Goal: Transaction & Acquisition: Purchase product/service

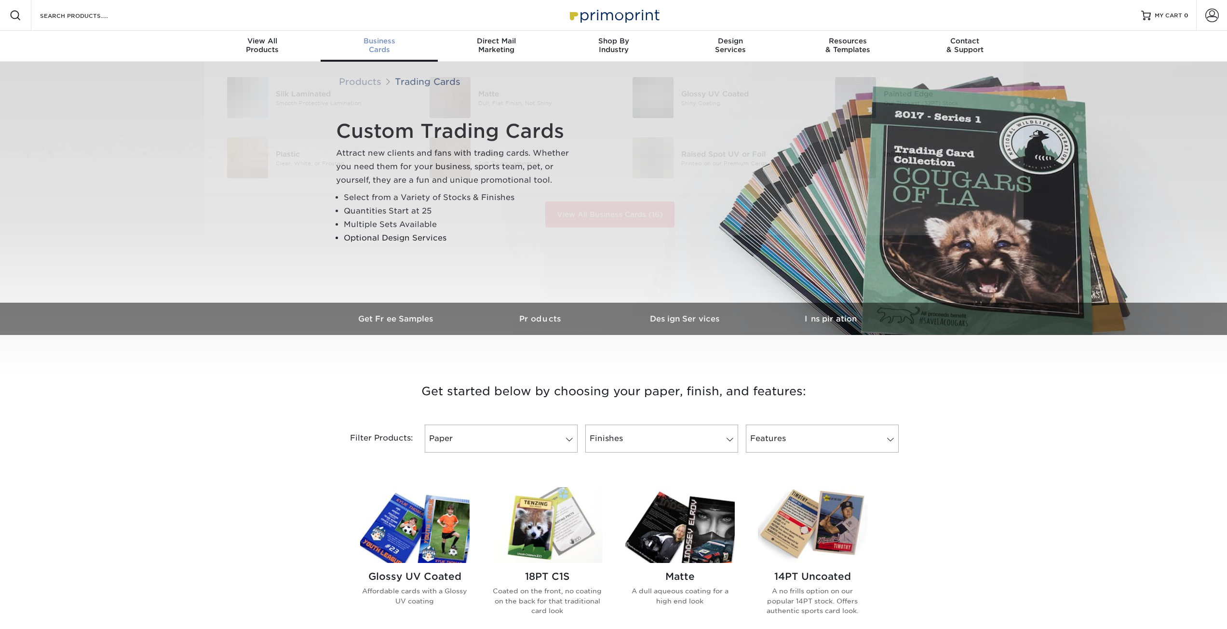
click at [387, 43] on span "Business" at bounding box center [379, 41] width 117 height 9
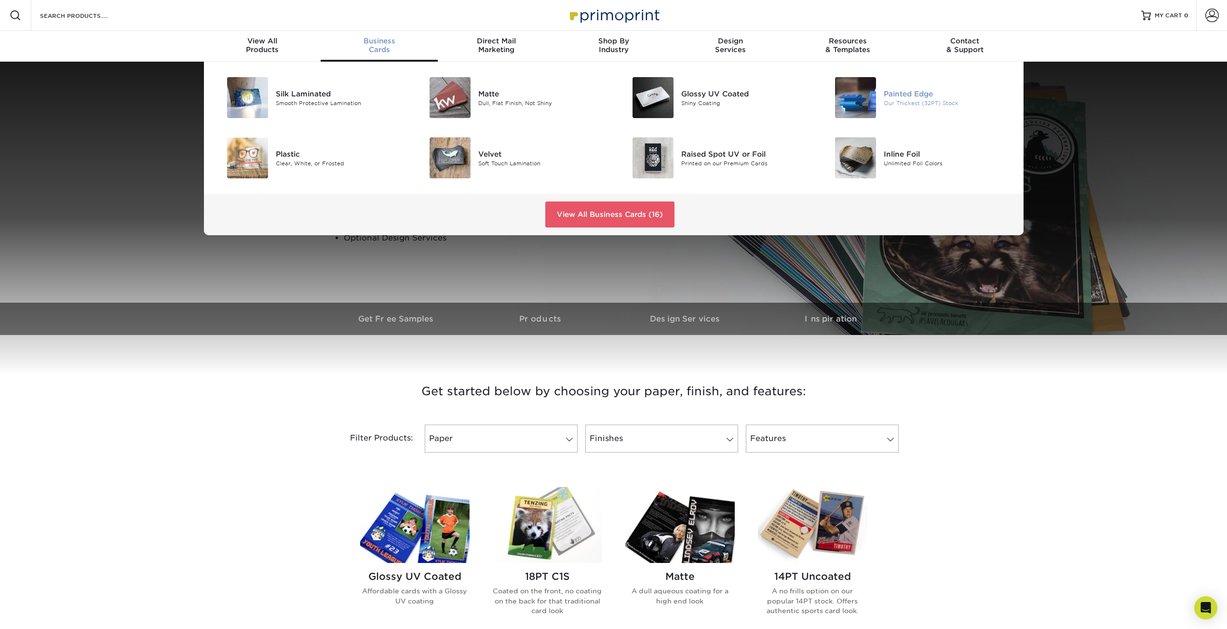
click at [872, 91] on img at bounding box center [855, 97] width 41 height 41
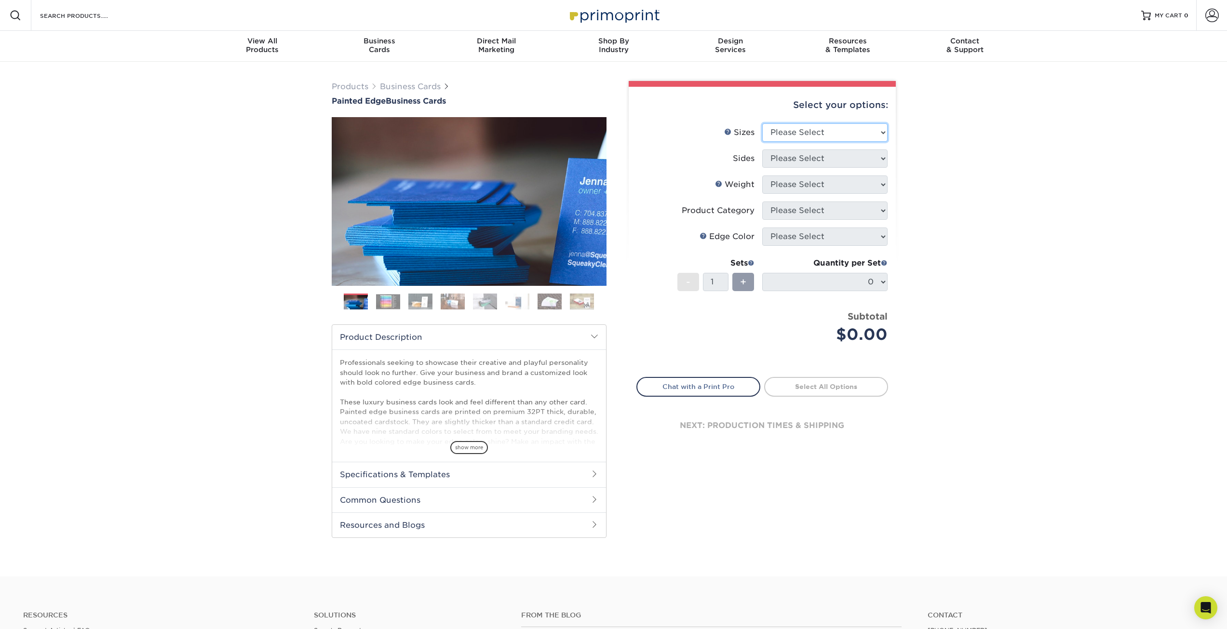
click at [858, 136] on select "Please Select 2" x 3.5" - Standard 2.125" x 3.375" - European 2.5" x 2.5" - Squ…" at bounding box center [824, 132] width 125 height 18
select select "2.00x3.50"
click at [762, 123] on select "Please Select 2" x 3.5" - Standard 2.125" x 3.375" - European 2.5" x 2.5" - Squ…" at bounding box center [824, 132] width 125 height 18
click at [860, 158] on select "Please Select Print Both Sides Print Front Only" at bounding box center [824, 158] width 125 height 18
select select "13abbda7-1d64-4f25-8bb2-c179b224825d"
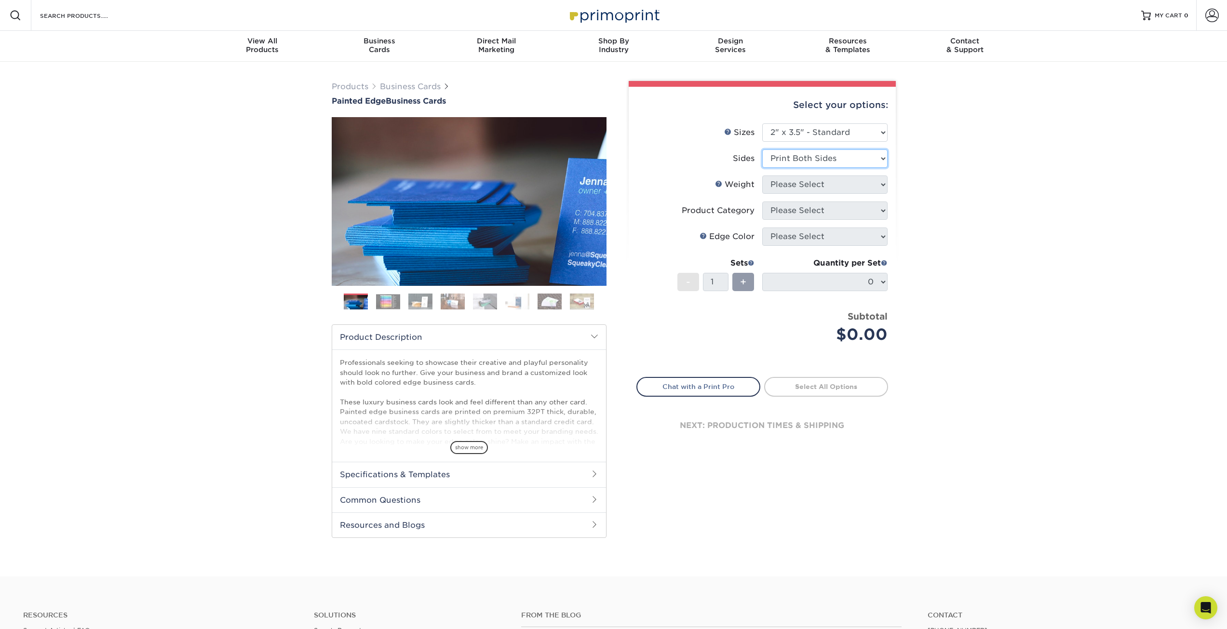
click at [762, 149] on select "Please Select Print Both Sides Print Front Only" at bounding box center [824, 158] width 125 height 18
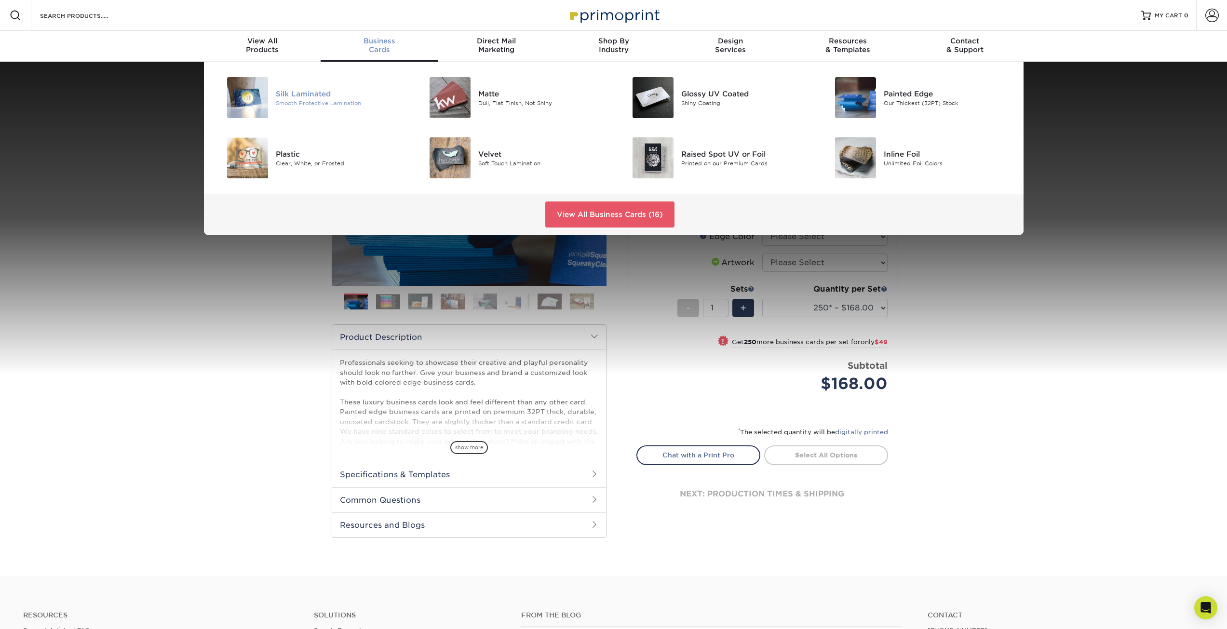
click at [312, 92] on div "Silk Laminated" at bounding box center [340, 93] width 128 height 11
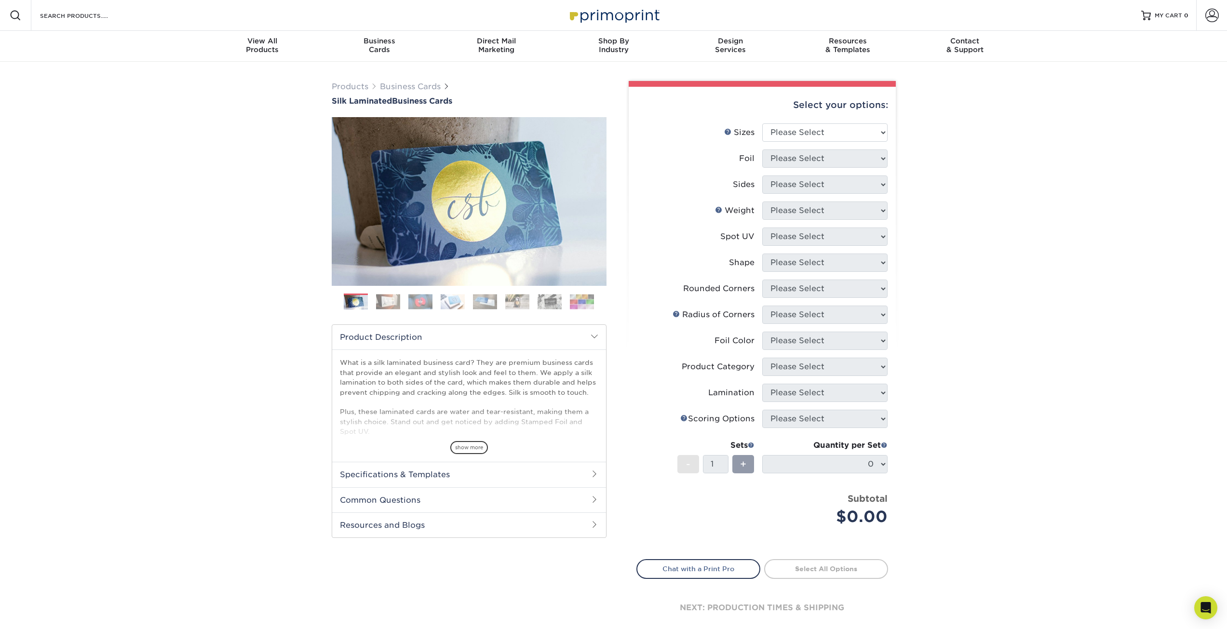
click at [546, 300] on img at bounding box center [550, 301] width 24 height 15
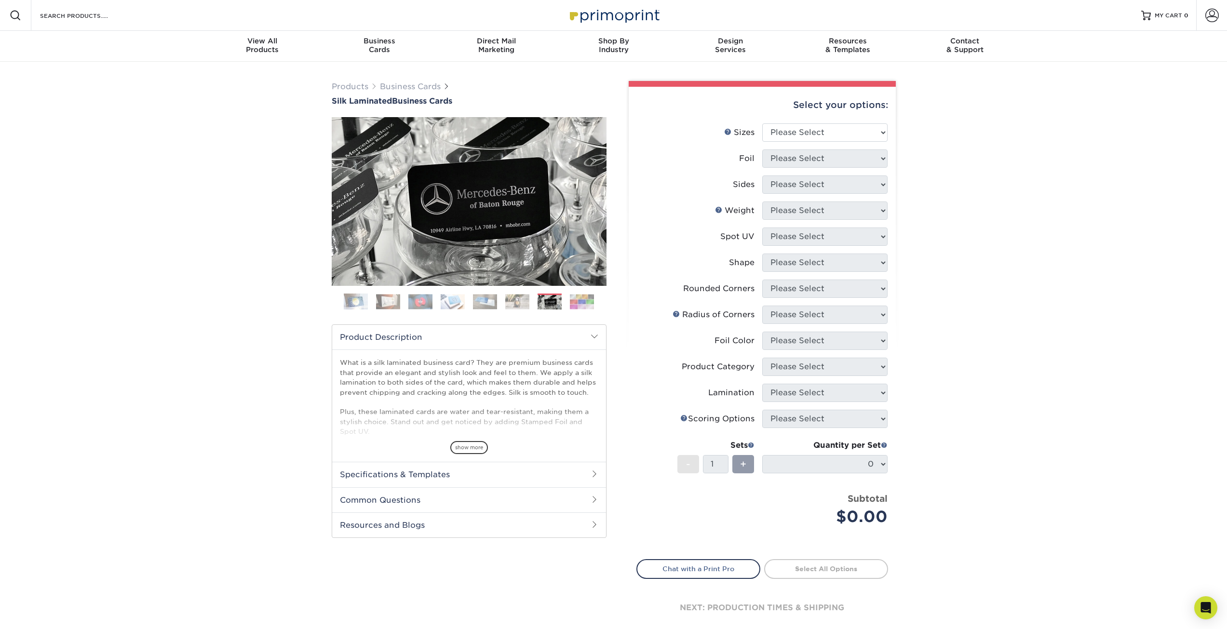
click at [585, 299] on img at bounding box center [582, 301] width 24 height 15
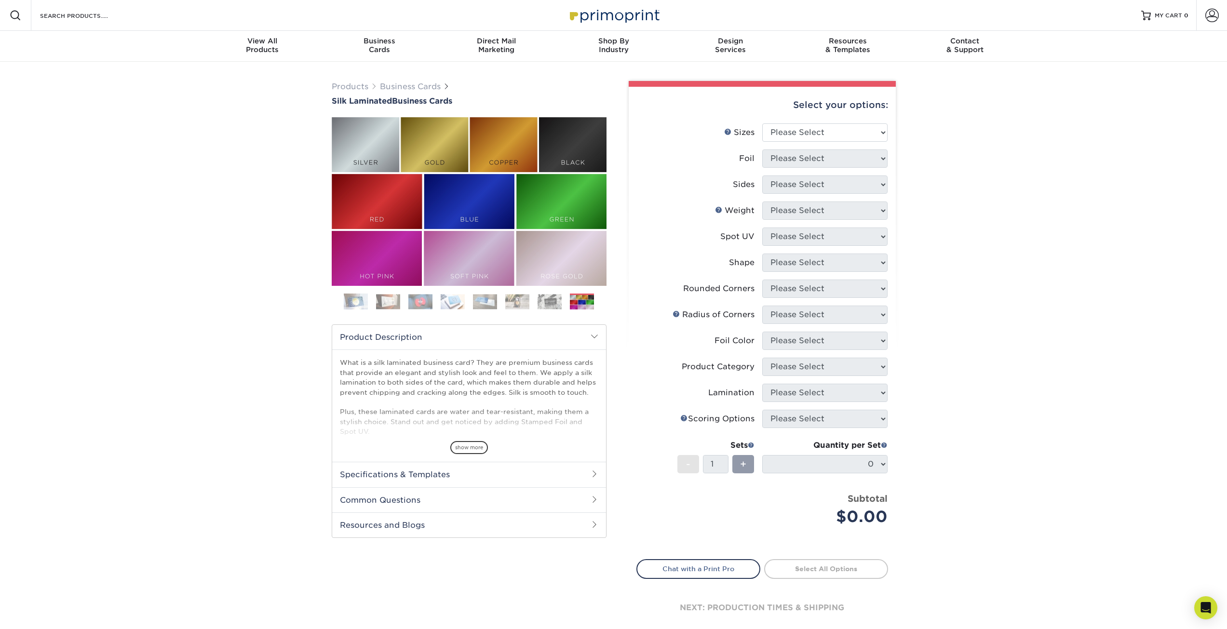
click at [530, 302] on ol at bounding box center [469, 305] width 275 height 23
click at [510, 299] on img at bounding box center [517, 301] width 24 height 15
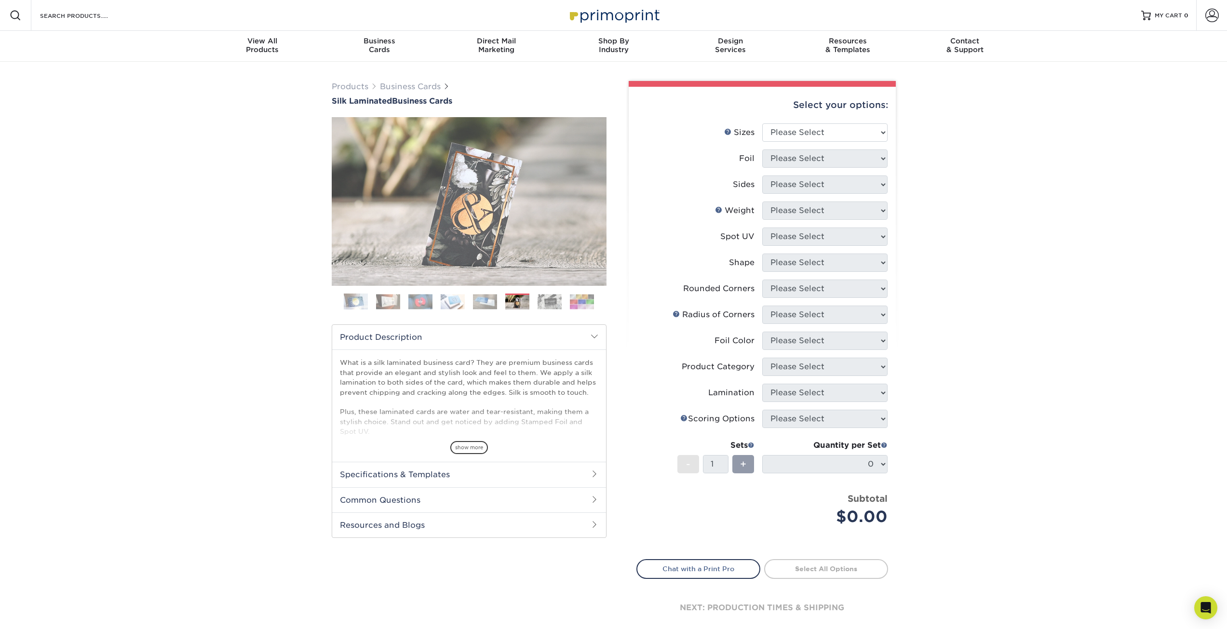
click at [478, 299] on img at bounding box center [485, 301] width 24 height 15
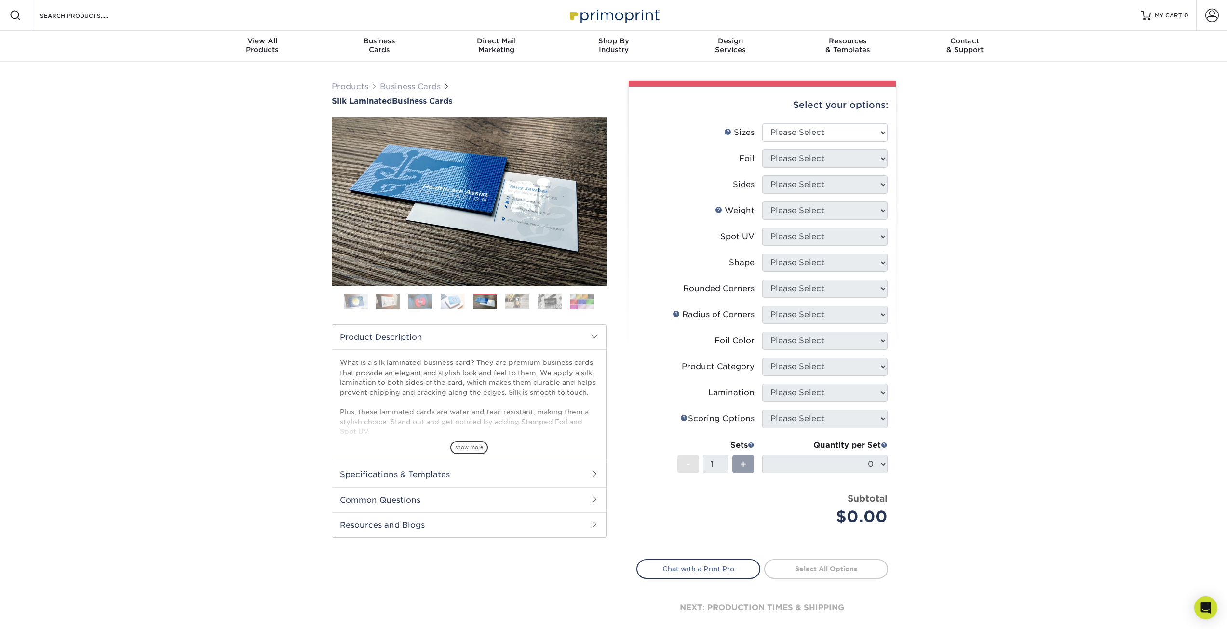
click at [451, 302] on img at bounding box center [453, 301] width 24 height 15
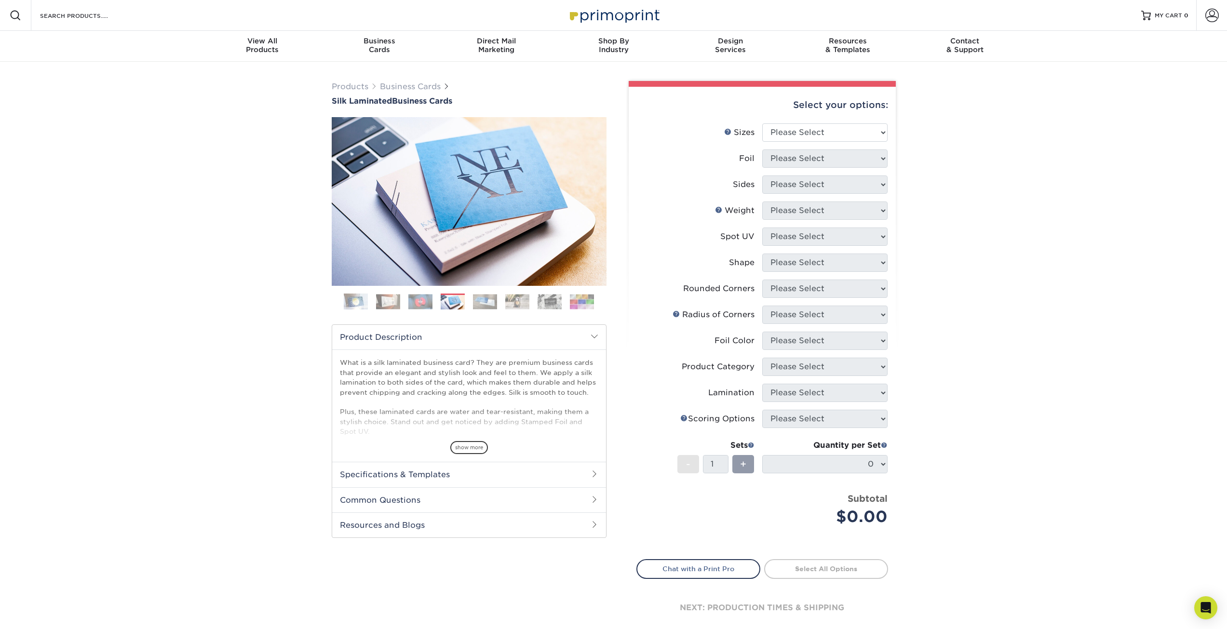
click at [423, 302] on img at bounding box center [420, 301] width 24 height 15
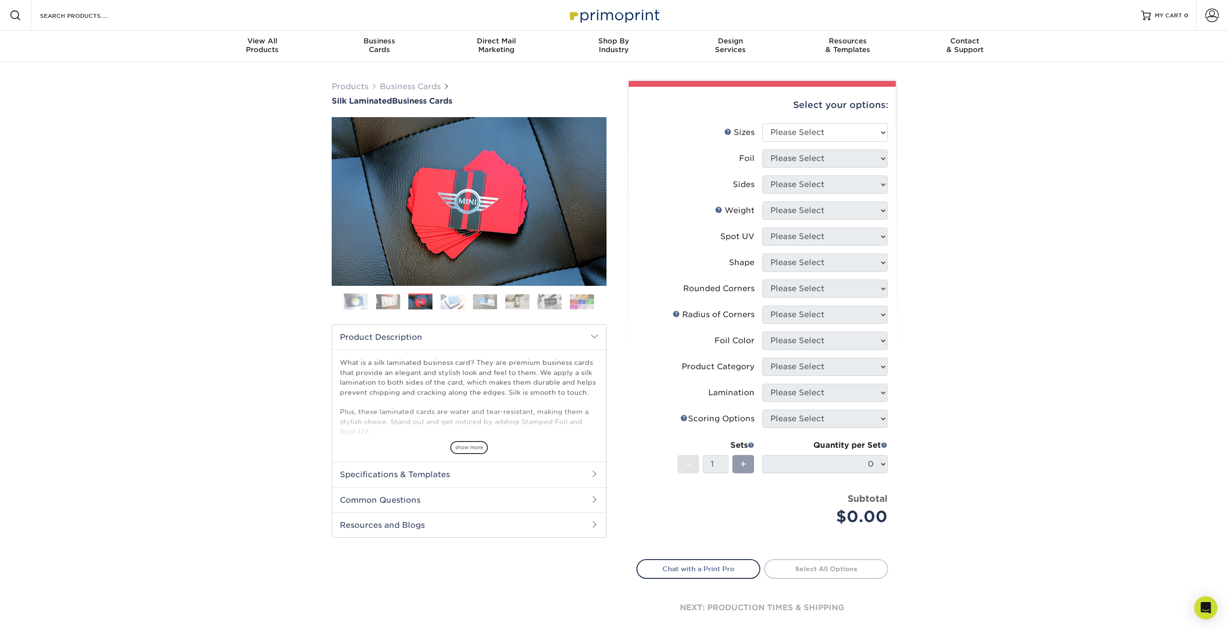
click at [388, 302] on img at bounding box center [388, 301] width 24 height 15
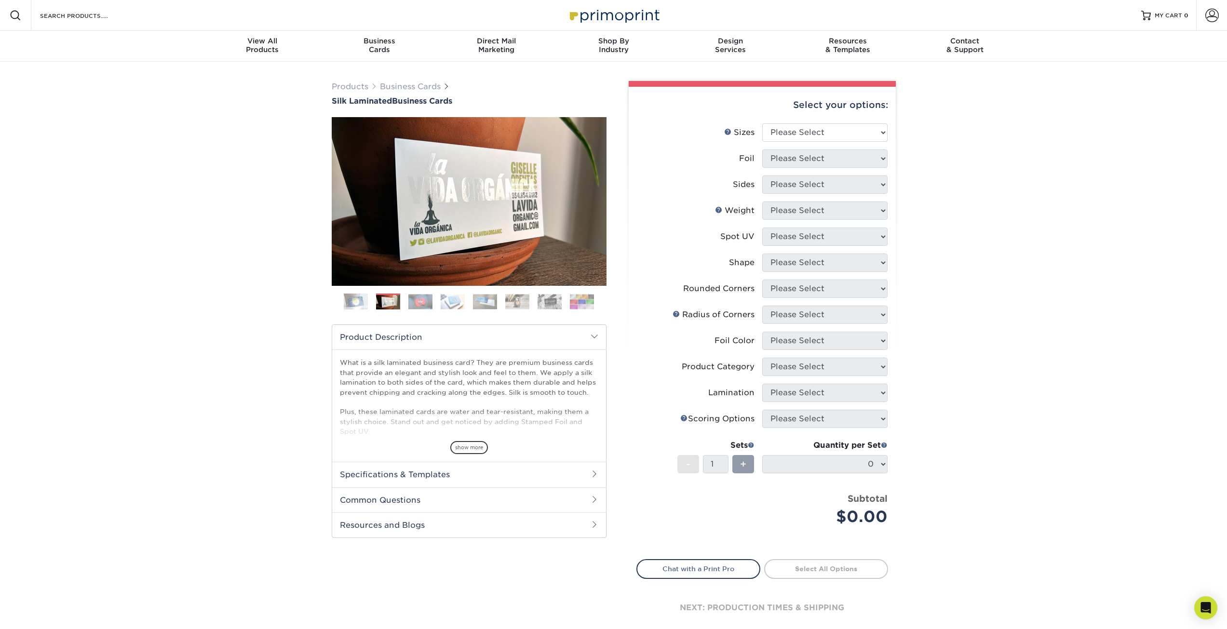
click at [353, 296] on img at bounding box center [356, 302] width 24 height 24
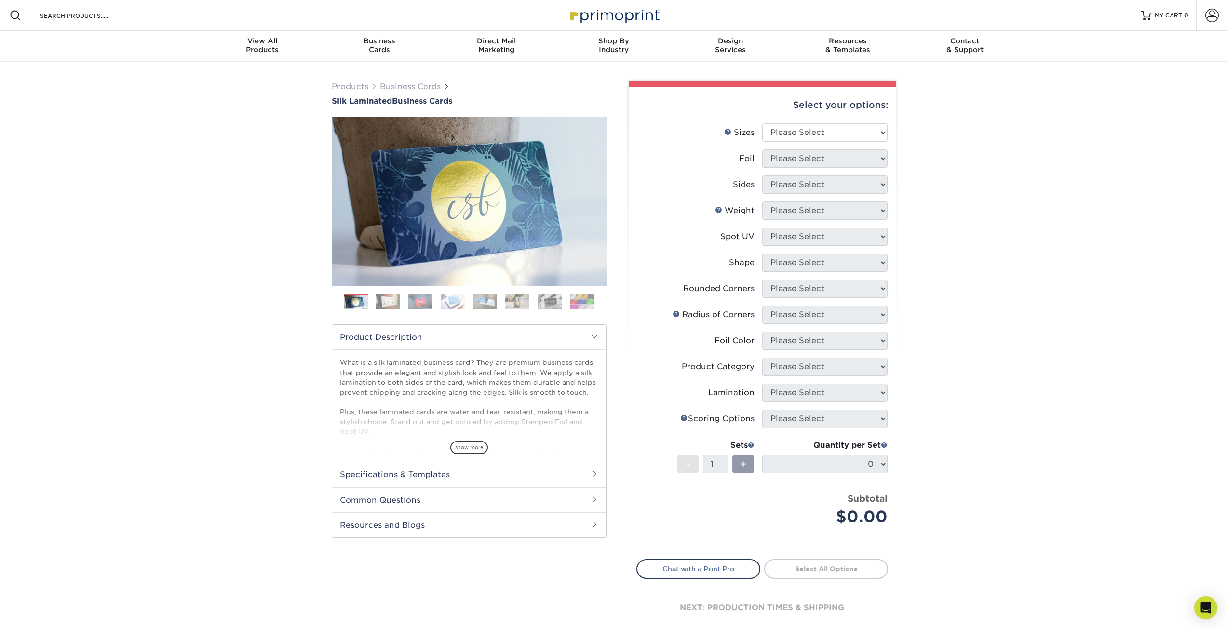
click at [341, 296] on ol at bounding box center [469, 305] width 275 height 23
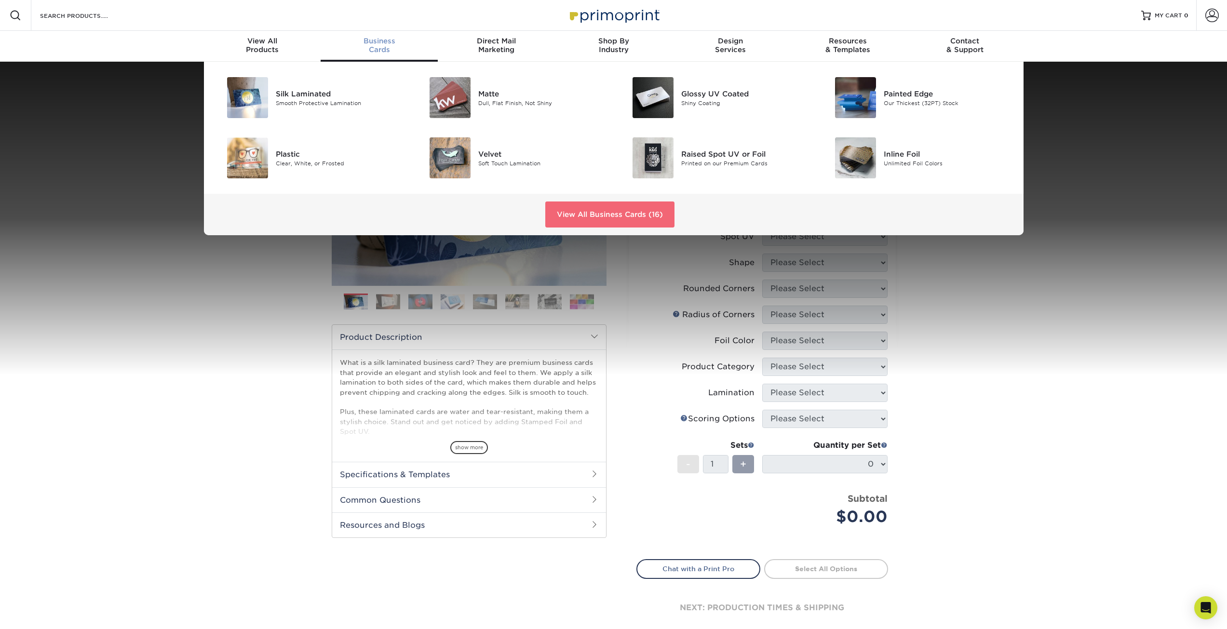
click at [598, 212] on link "View All Business Cards (16)" at bounding box center [609, 215] width 129 height 26
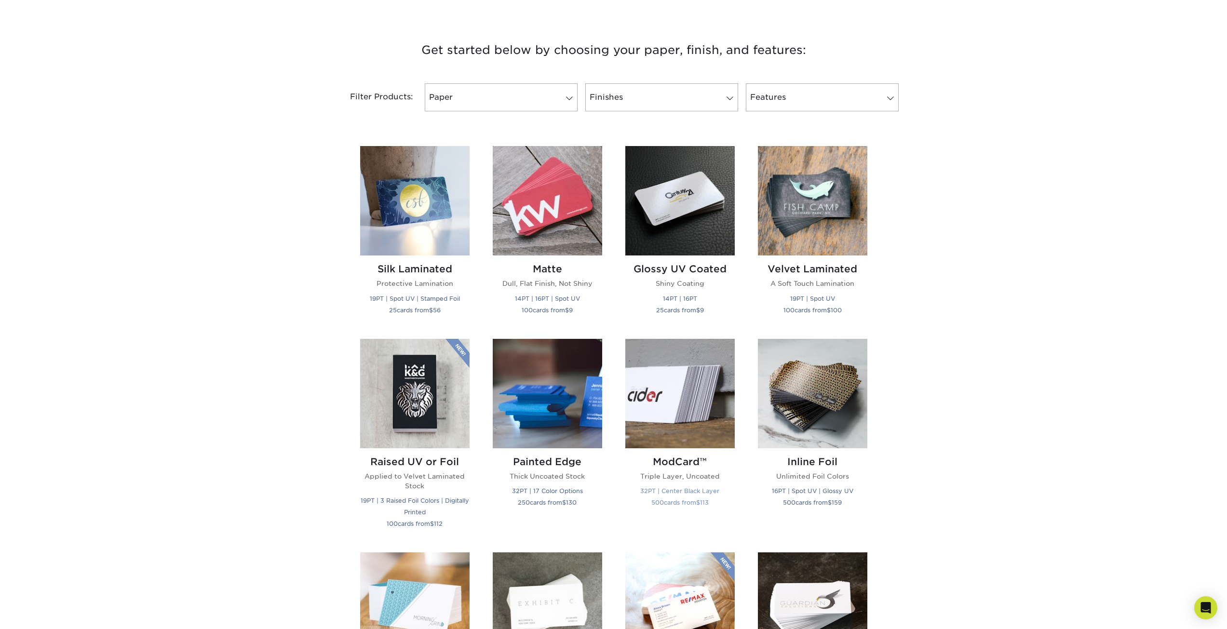
scroll to position [337, 0]
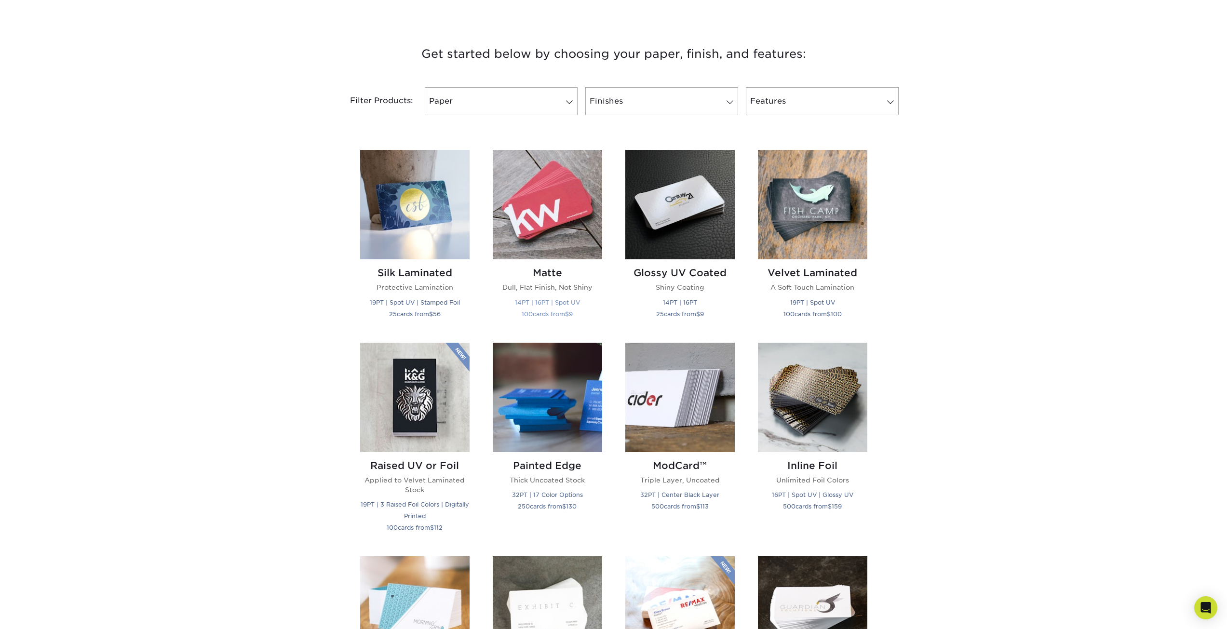
click at [584, 220] on img at bounding box center [547, 204] width 109 height 109
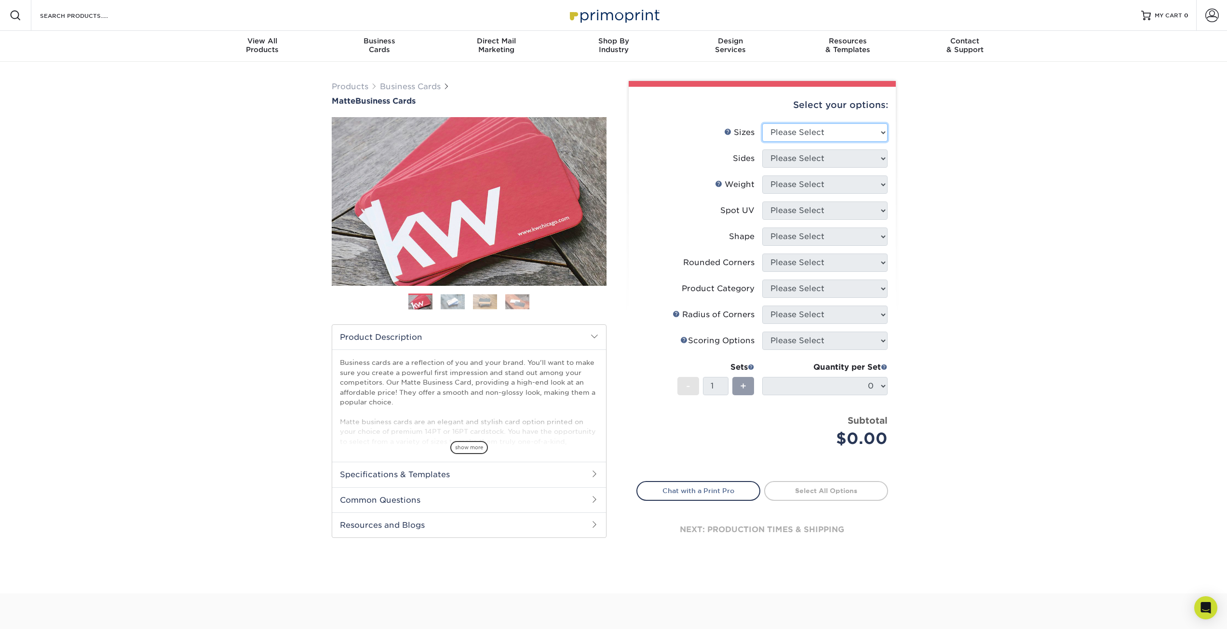
click at [833, 132] on select "Please Select 1.5" x 3.5" - Mini 1.75" x 3.5" - Mini 2" x 2" - Square 2" x 3" -…" at bounding box center [824, 132] width 125 height 18
select select "2.00x3.50"
click at [762, 123] on select "Please Select 1.5" x 3.5" - Mini 1.75" x 3.5" - Mini 2" x 2" - Square 2" x 3" -…" at bounding box center [824, 132] width 125 height 18
click at [856, 163] on select "Please Select Print Both Sides Print Front Only" at bounding box center [824, 158] width 125 height 18
select select "13abbda7-1d64-4f25-8bb2-c179b224825d"
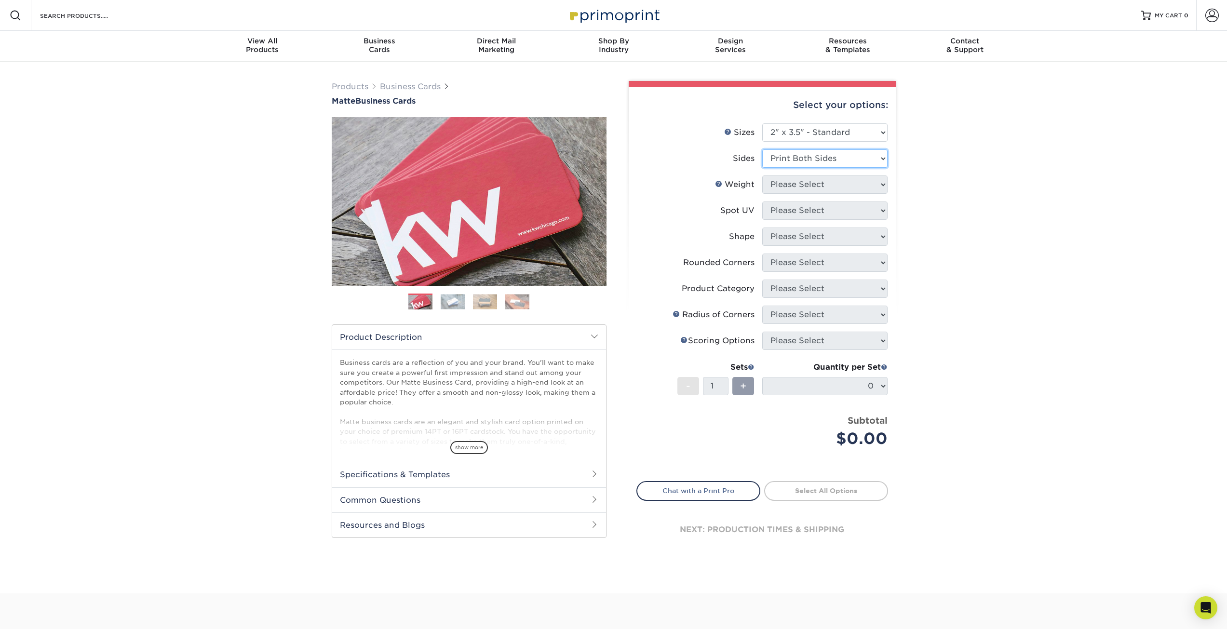
click at [762, 149] on select "Please Select Print Both Sides Print Front Only" at bounding box center [824, 158] width 125 height 18
click at [851, 186] on select "Please Select 16PT 14PT" at bounding box center [824, 184] width 125 height 18
select select "16PT"
click at [762, 175] on select "Please Select 16PT 14PT" at bounding box center [824, 184] width 125 height 18
click at [851, 211] on select "Please Select No Spot UV Front and Back (Both Sides) Front Only Back Only" at bounding box center [824, 211] width 125 height 18
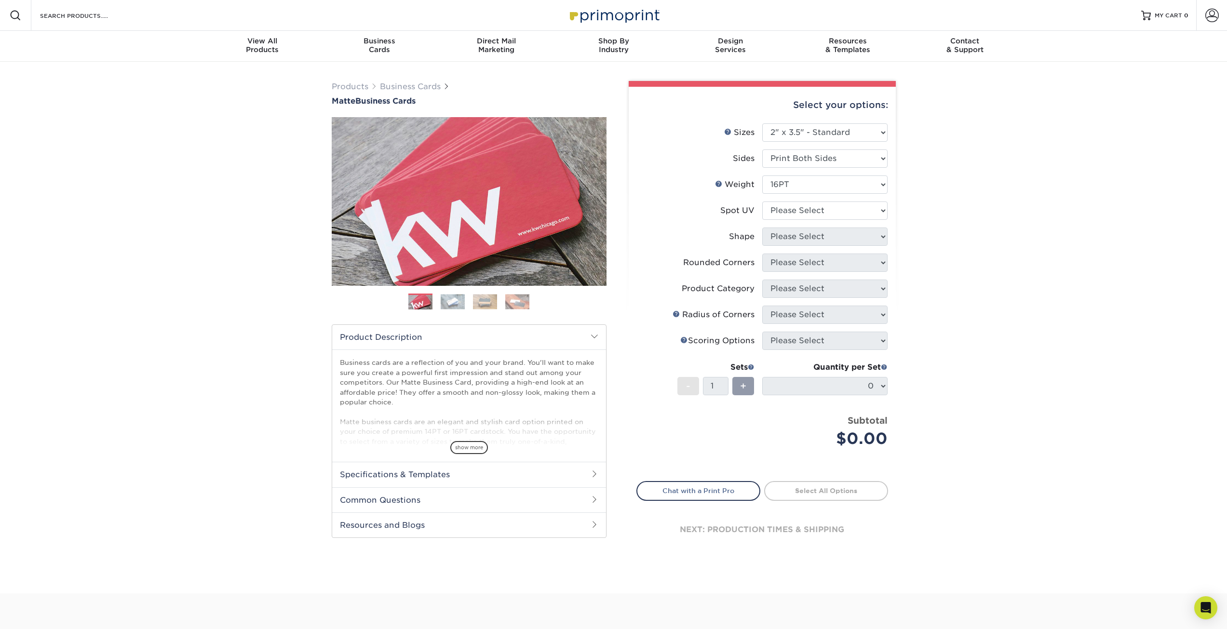
click at [555, 303] on ol at bounding box center [469, 305] width 275 height 23
click at [454, 297] on img at bounding box center [453, 301] width 24 height 15
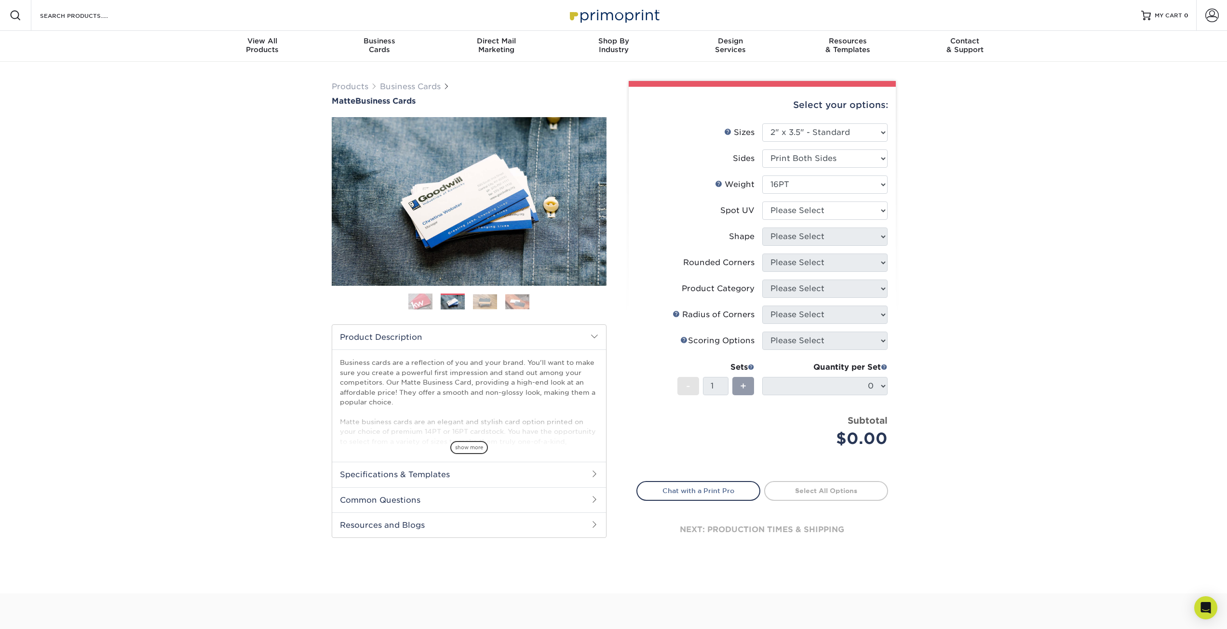
click at [488, 300] on img at bounding box center [485, 301] width 24 height 15
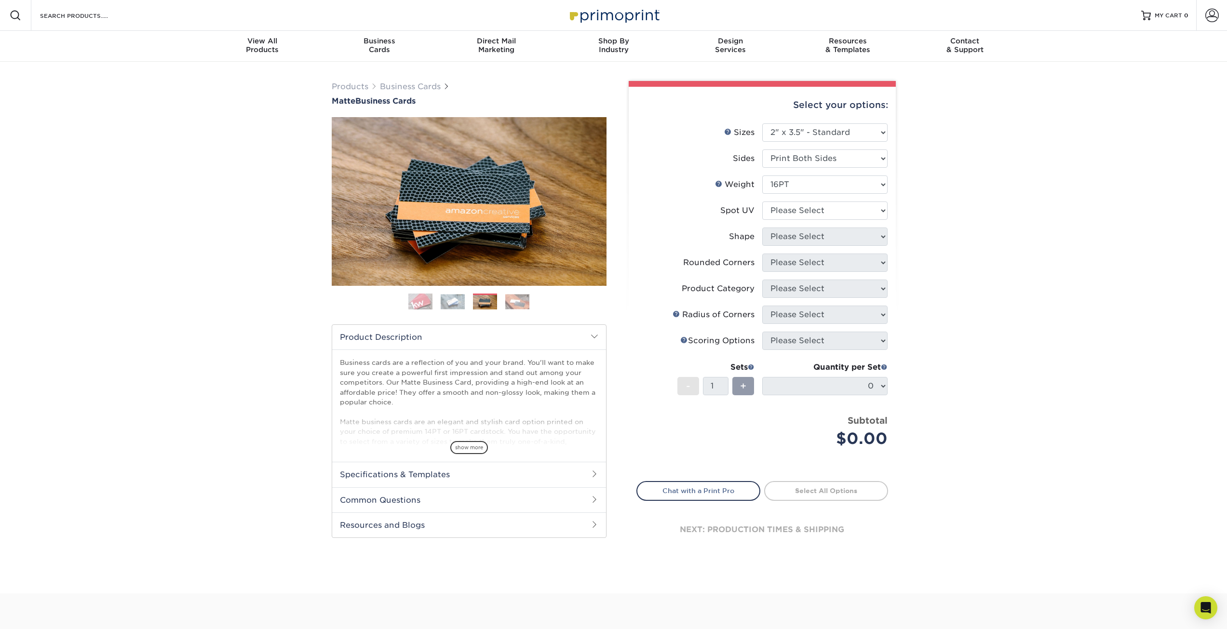
click at [521, 299] on img at bounding box center [517, 301] width 24 height 15
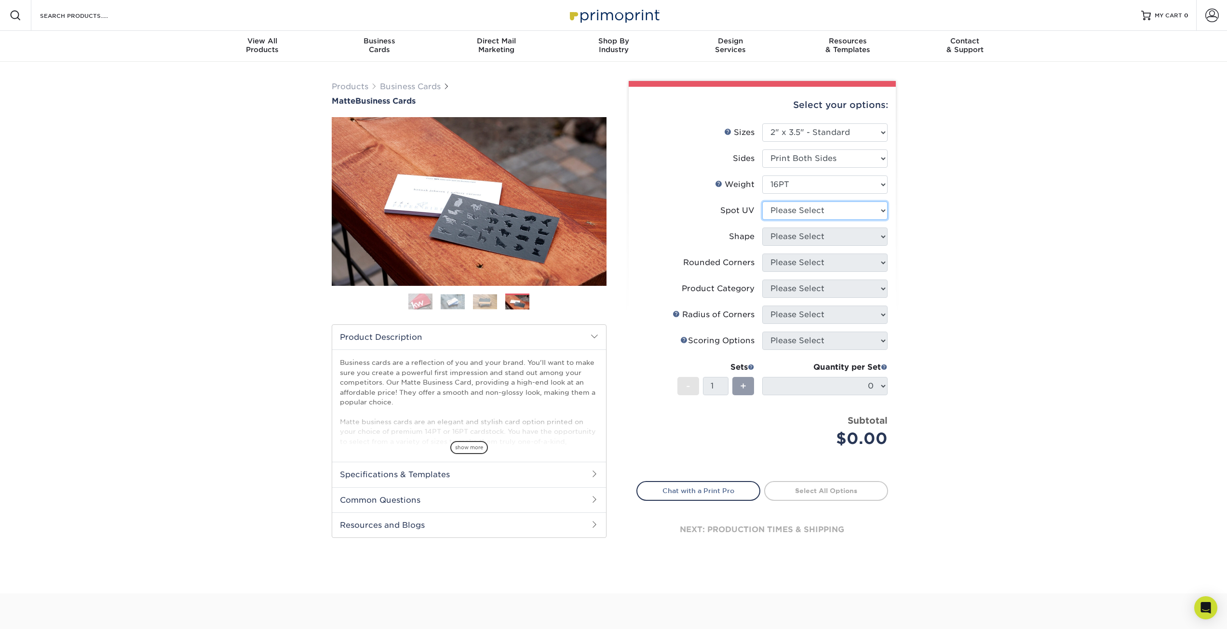
click at [816, 212] on select "Please Select No Spot UV Front and Back (Both Sides) Front Only Back Only" at bounding box center [824, 211] width 125 height 18
select select "3"
click at [762, 202] on select "Please Select No Spot UV Front and Back (Both Sides) Front Only Back Only" at bounding box center [824, 211] width 125 height 18
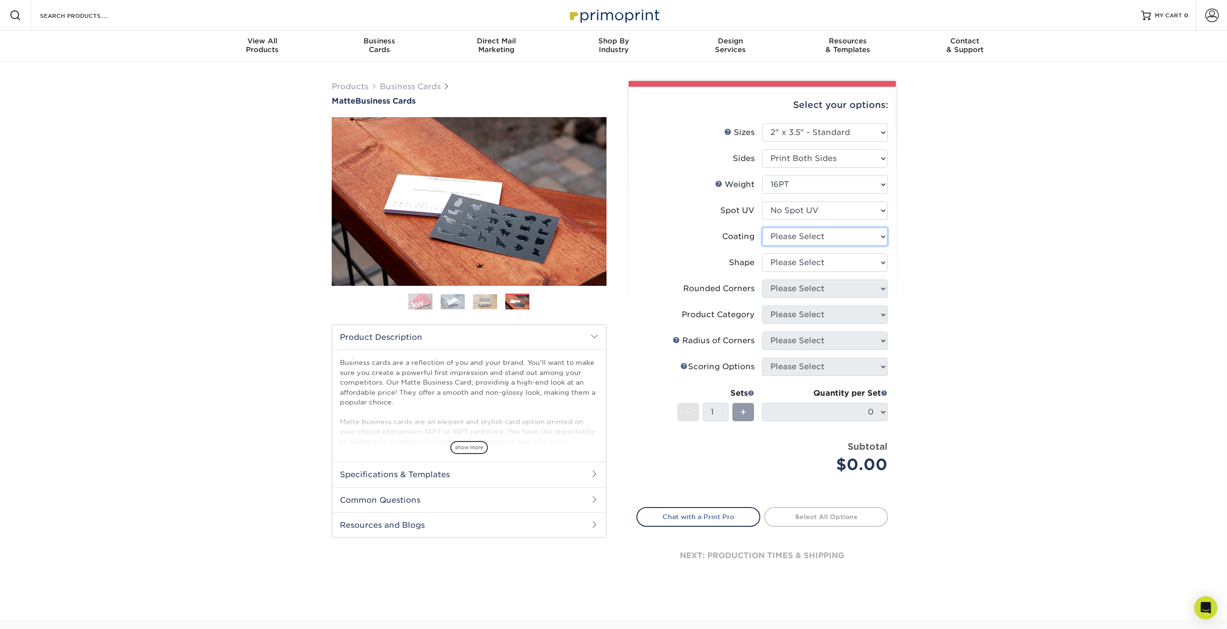
click at [817, 236] on select at bounding box center [824, 237] width 125 height 18
select select "121bb7b5-3b4d-429f-bd8d-bbf80e953313"
click at [762, 228] on select at bounding box center [824, 237] width 125 height 18
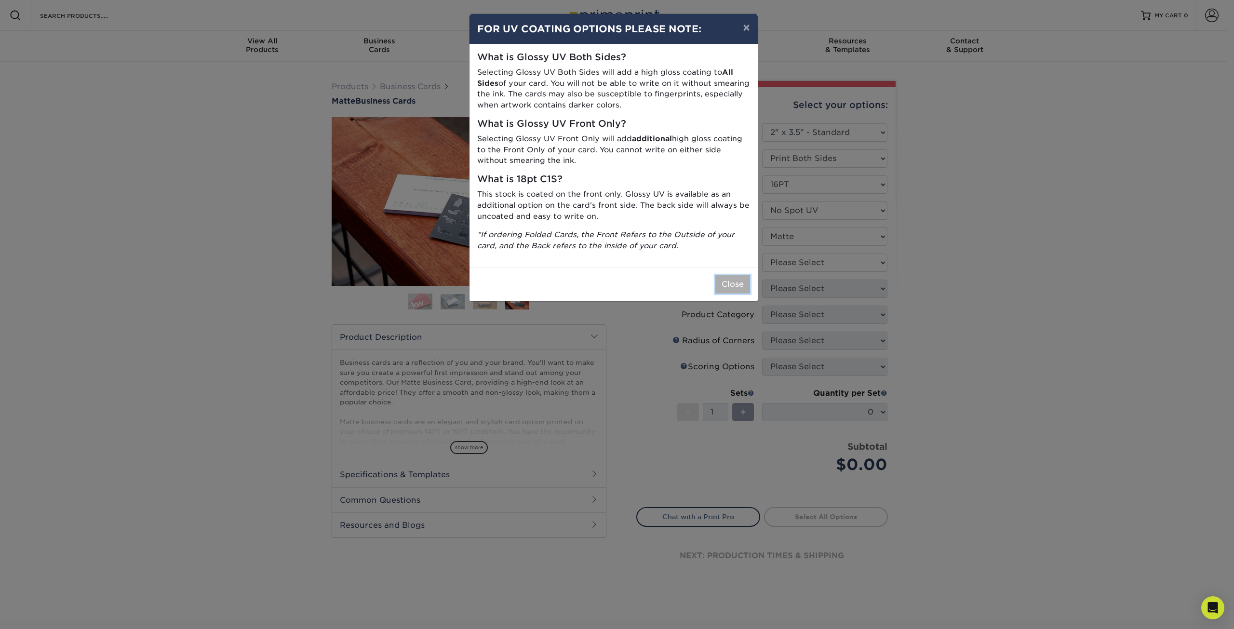
click at [728, 281] on button "Close" at bounding box center [732, 284] width 35 height 18
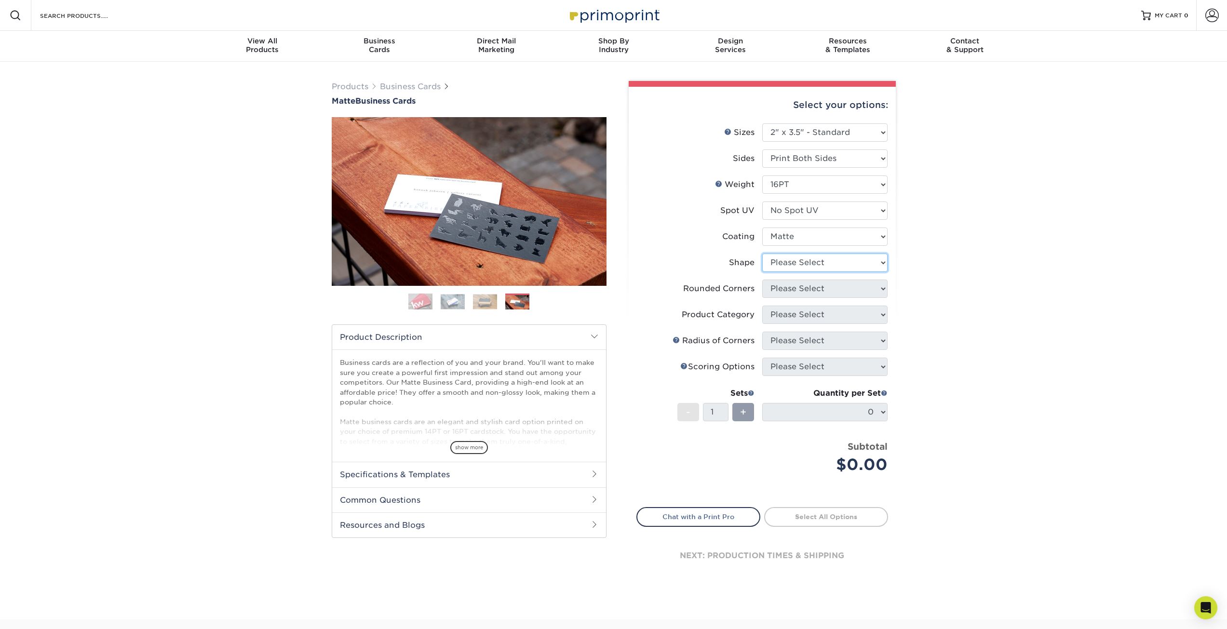
click at [821, 260] on select "Please Select Standard Oval" at bounding box center [824, 263] width 125 height 18
select select "standard"
click at [762, 254] on select "Please Select Standard Oval" at bounding box center [824, 263] width 125 height 18
click at [833, 293] on select "Please Select Yes - Round 2 Corners Yes - Round 4 Corners No" at bounding box center [824, 289] width 125 height 18
select select "7672df9e-0e0a-464d-8e1f-920c575e4da3"
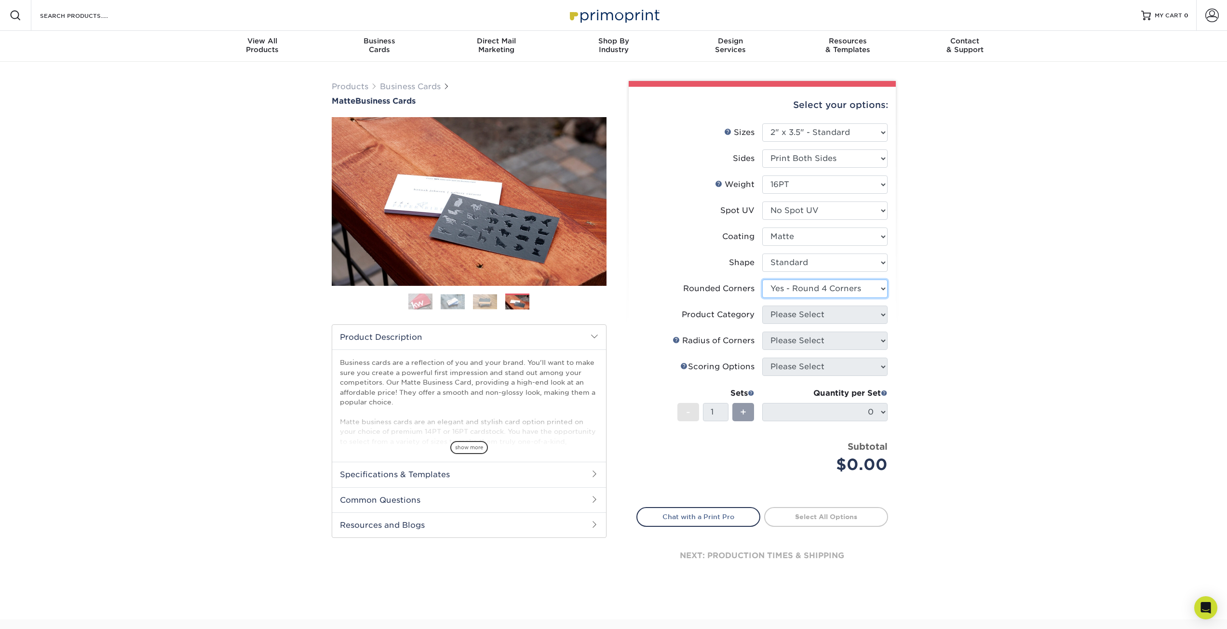
click at [762, 280] on select "Please Select Yes - Round 2 Corners Yes - Round 4 Corners No" at bounding box center [824, 289] width 125 height 18
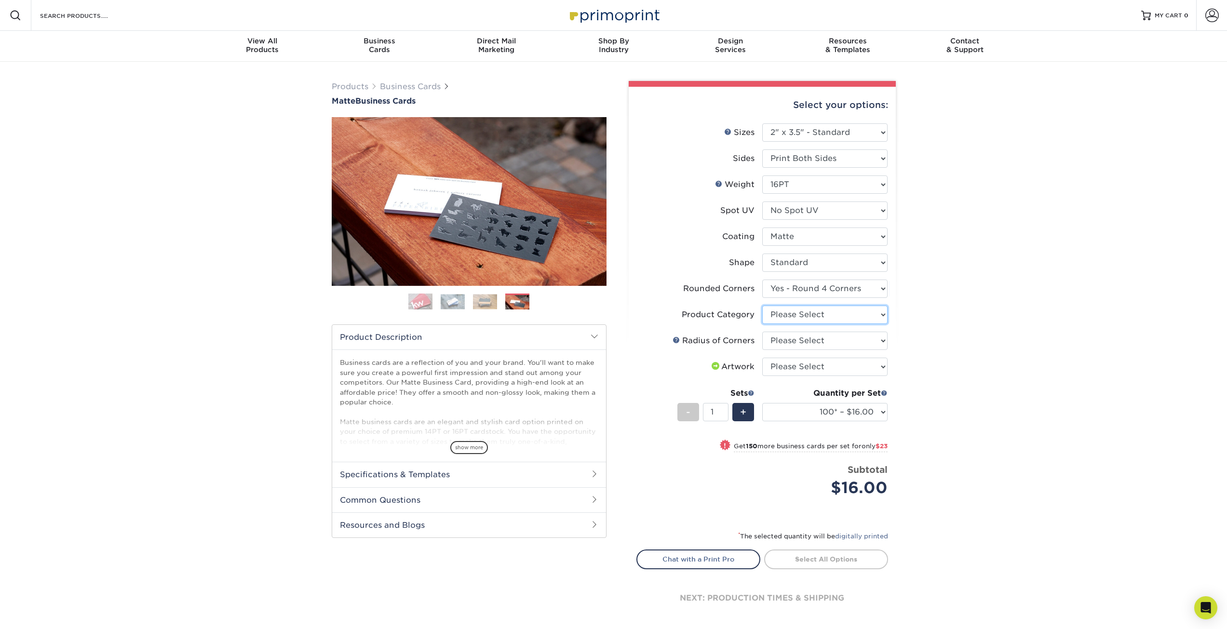
click at [877, 316] on select "Please Select Business Cards" at bounding box center [824, 315] width 125 height 18
select select "3b5148f1-0588-4f88-a218-97bcfdce65c1"
click at [762, 306] on select "Please Select Business Cards" at bounding box center [824, 315] width 125 height 18
click at [851, 337] on select "Please Select Rounded 1/8" Rounded 1/4"" at bounding box center [824, 341] width 125 height 18
select select "589680c7-ee9a-431b-9d12-d7aeb1386a97"
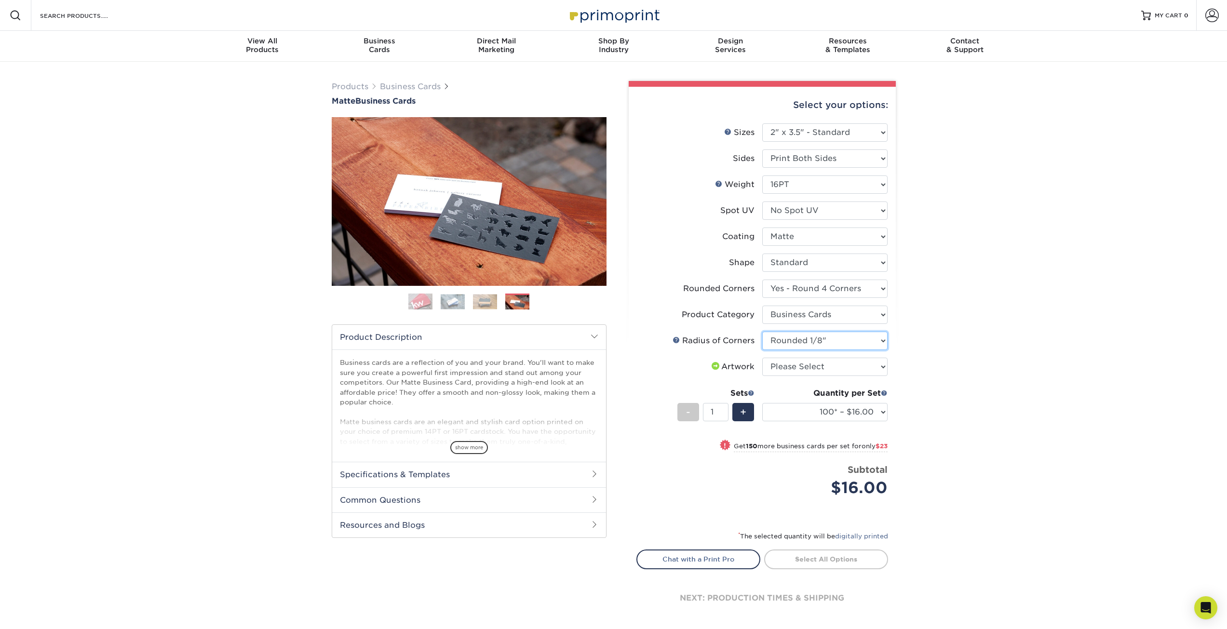
click at [762, 332] on select "Please Select Rounded 1/8" Rounded 1/4"" at bounding box center [824, 341] width 125 height 18
click at [843, 369] on select "Please Select I will upload files I need a design - $100" at bounding box center [824, 367] width 125 height 18
select select "upload"
click at [762, 358] on select "Please Select I will upload files I need a design - $100" at bounding box center [824, 367] width 125 height 18
click at [875, 408] on select "100* – $16.00 250* – $39.00 500 – $77.00 1000 – $94.00 2500 – $173.00 5000 – $2…" at bounding box center [824, 412] width 125 height 18
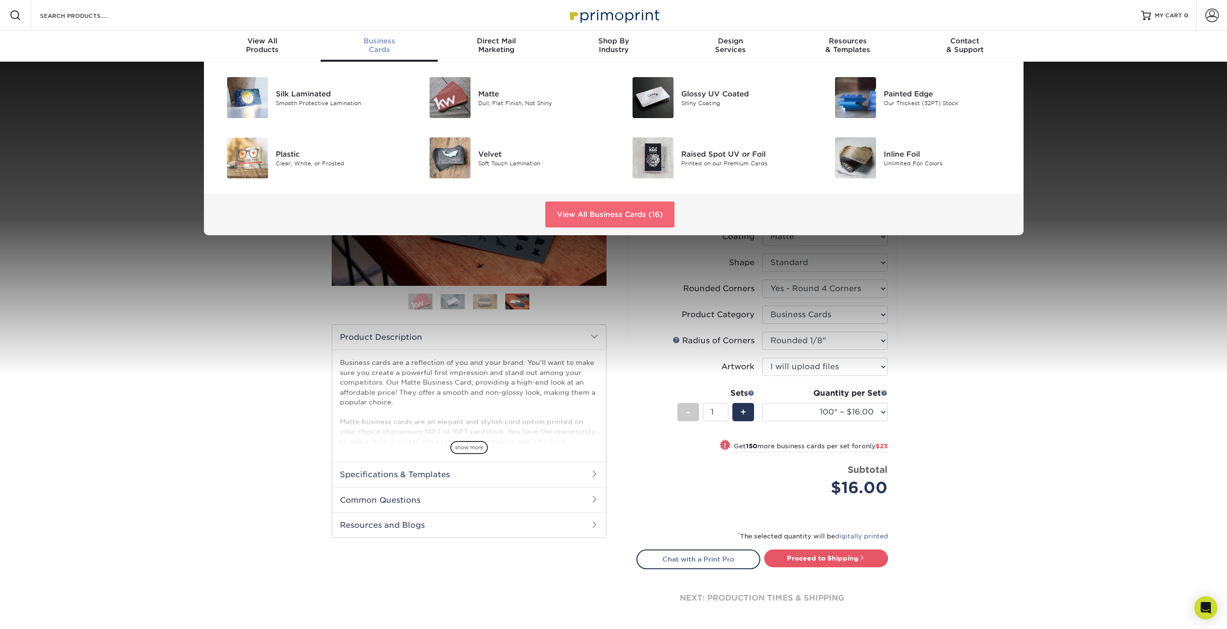
click at [574, 212] on link "View All Business Cards (16)" at bounding box center [609, 215] width 129 height 26
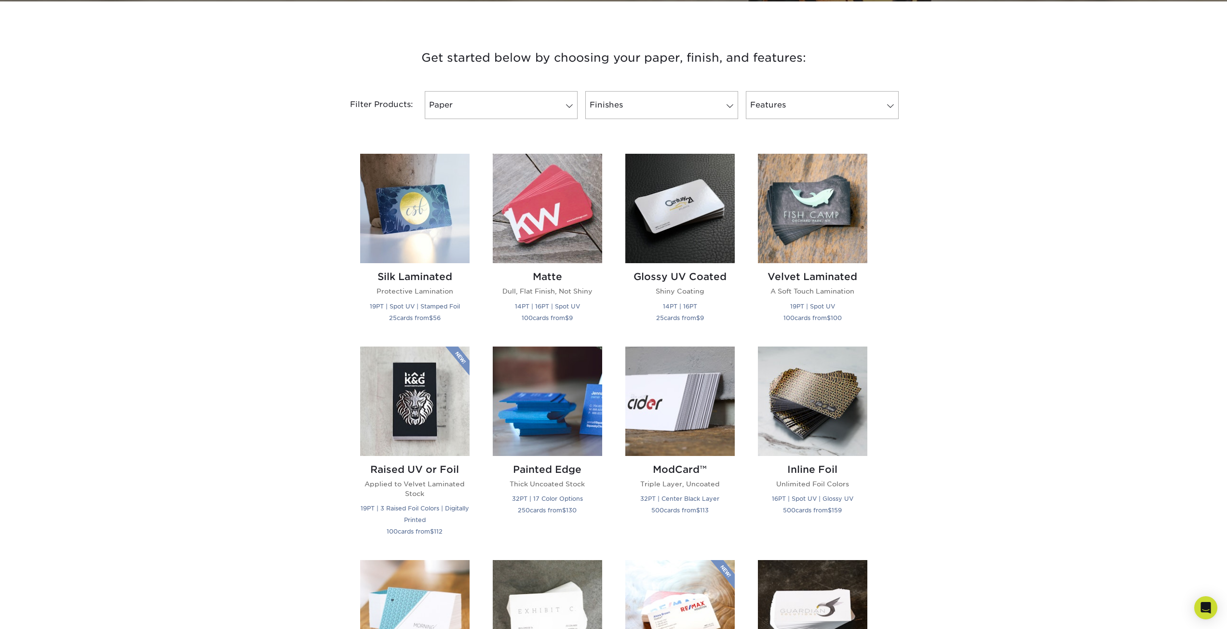
scroll to position [337, 0]
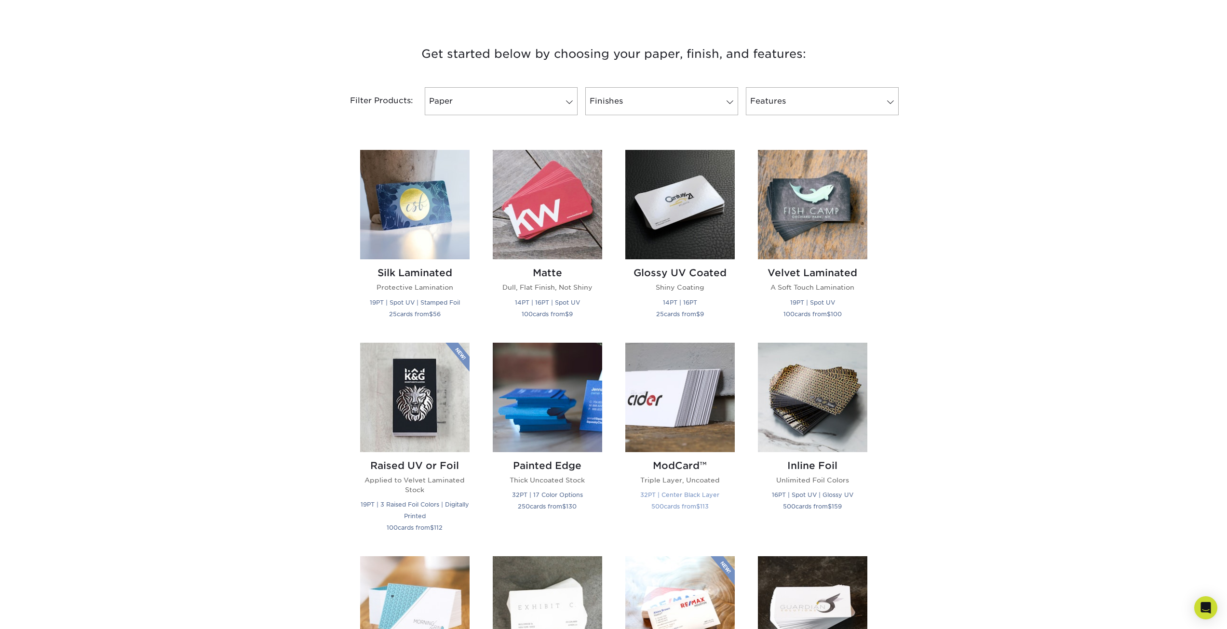
click at [700, 397] on img at bounding box center [679, 397] width 109 height 109
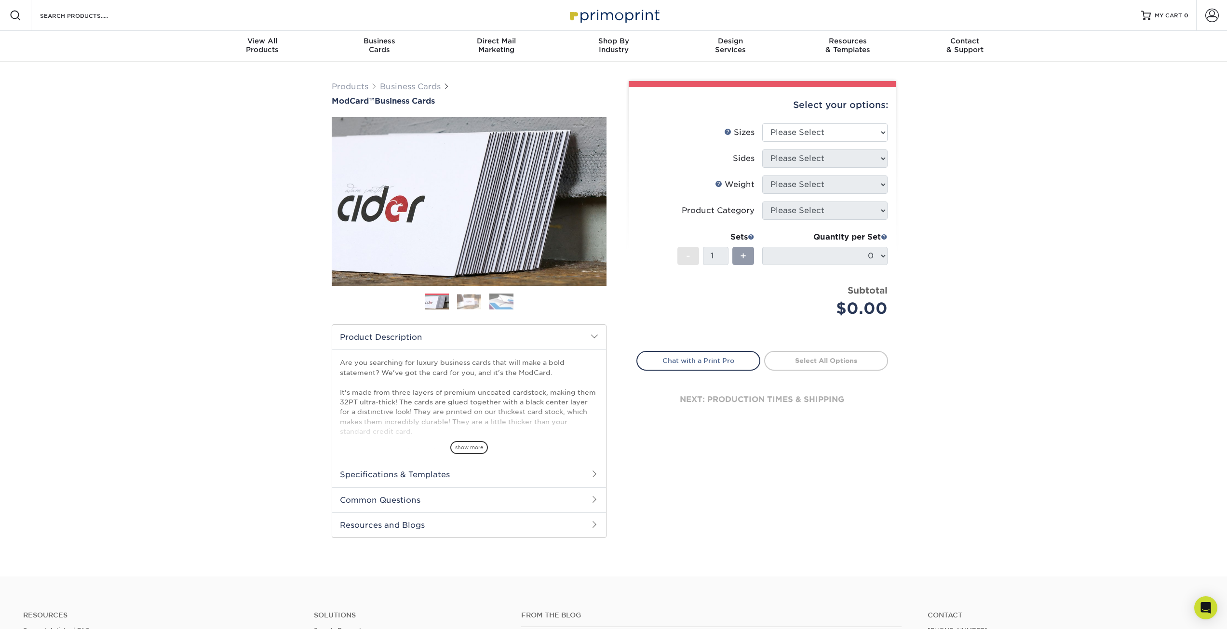
click at [469, 299] on img at bounding box center [469, 301] width 24 height 15
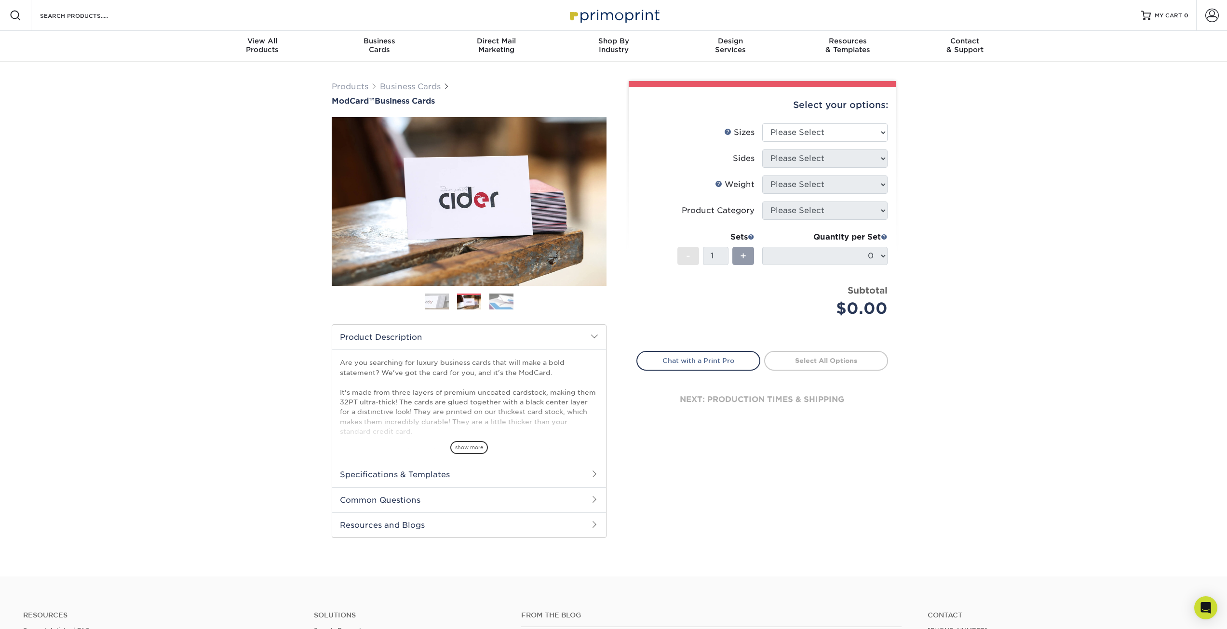
click at [501, 301] on img at bounding box center [501, 301] width 24 height 17
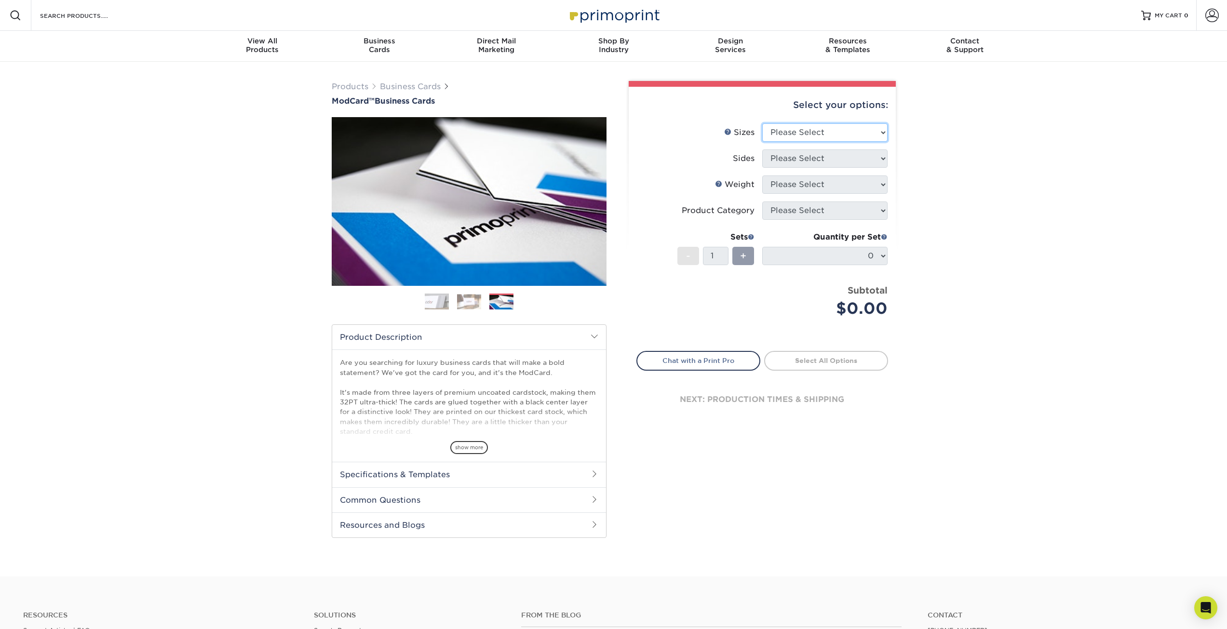
click at [852, 129] on select "Please Select 1.5" x 3.5" - Mini 1.75" x 3.5" - Mini 2" x 2" - Square 2" x 3" -…" at bounding box center [824, 132] width 125 height 18
select select "2.00x3.50"
click at [762, 123] on select "Please Select 1.5" x 3.5" - Mini 1.75" x 3.5" - Mini 2" x 2" - Square 2" x 3" -…" at bounding box center [824, 132] width 125 height 18
click at [873, 150] on select "Please Select Print Both Sides Print Front Only" at bounding box center [824, 158] width 125 height 18
select select "13abbda7-1d64-4f25-8bb2-c179b224825d"
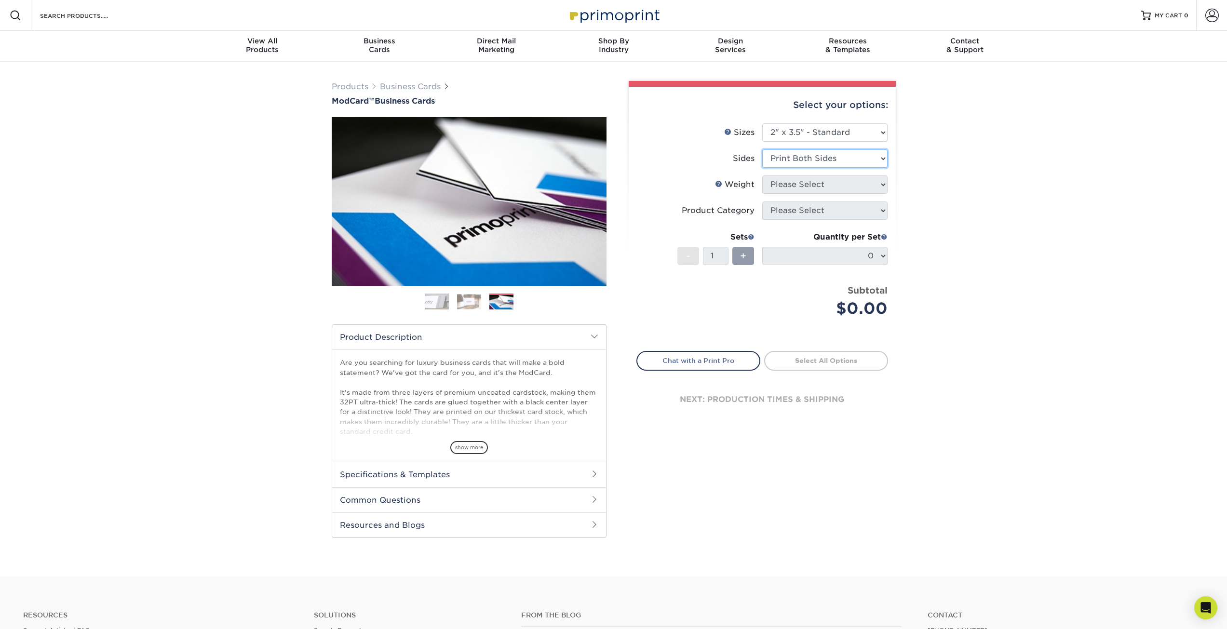
click at [762, 149] on select "Please Select Print Both Sides Print Front Only" at bounding box center [824, 158] width 125 height 18
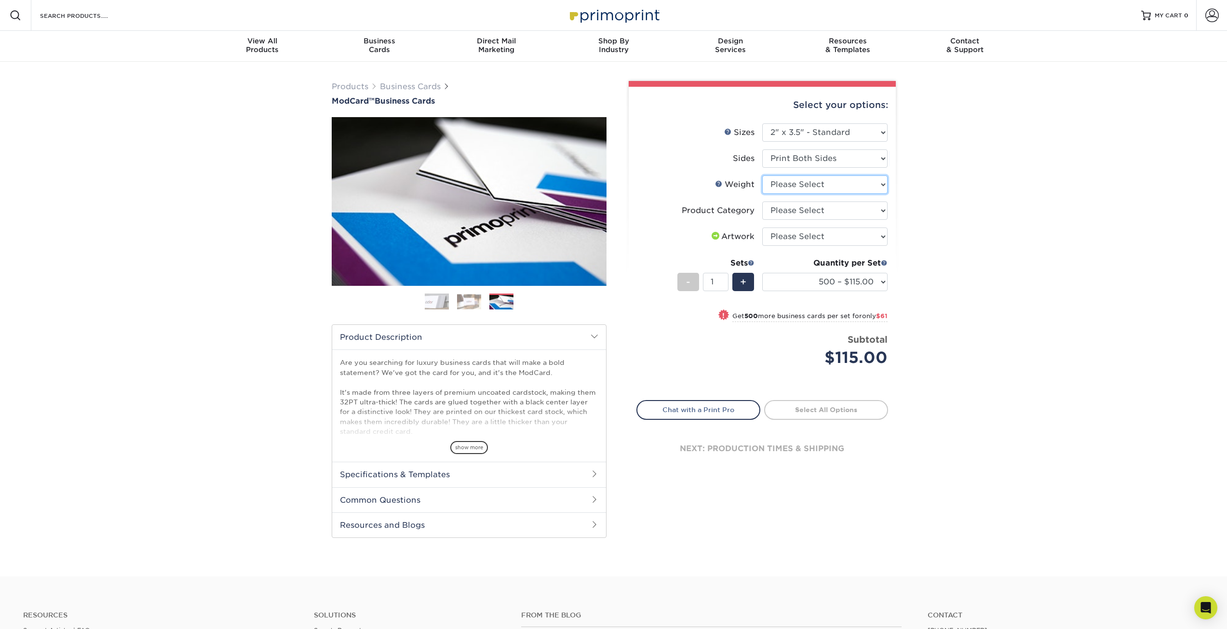
click at [875, 186] on select "Please Select 32PTUCBLK" at bounding box center [824, 184] width 125 height 18
select select "32PTUCBLK"
click at [762, 175] on select "Please Select 32PTUCBLK" at bounding box center [824, 184] width 125 height 18
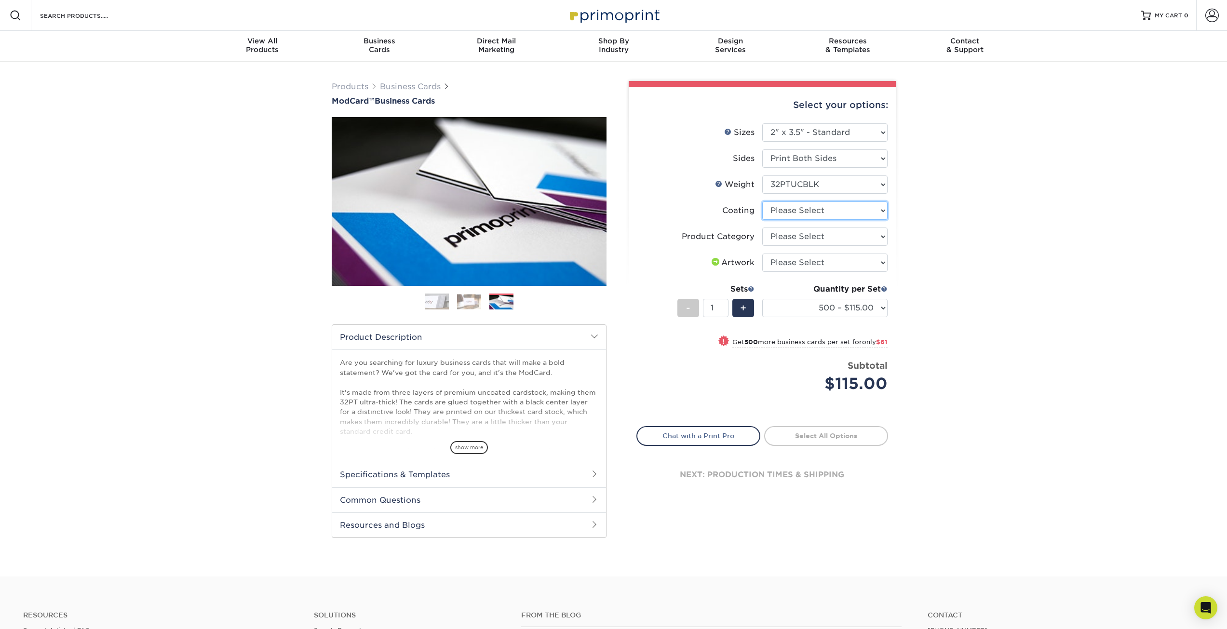
click at [881, 212] on select at bounding box center [824, 211] width 125 height 18
select select "3e7618de-abca-4bda-9f97-8b9129e913d8"
click at [762, 202] on select at bounding box center [824, 211] width 125 height 18
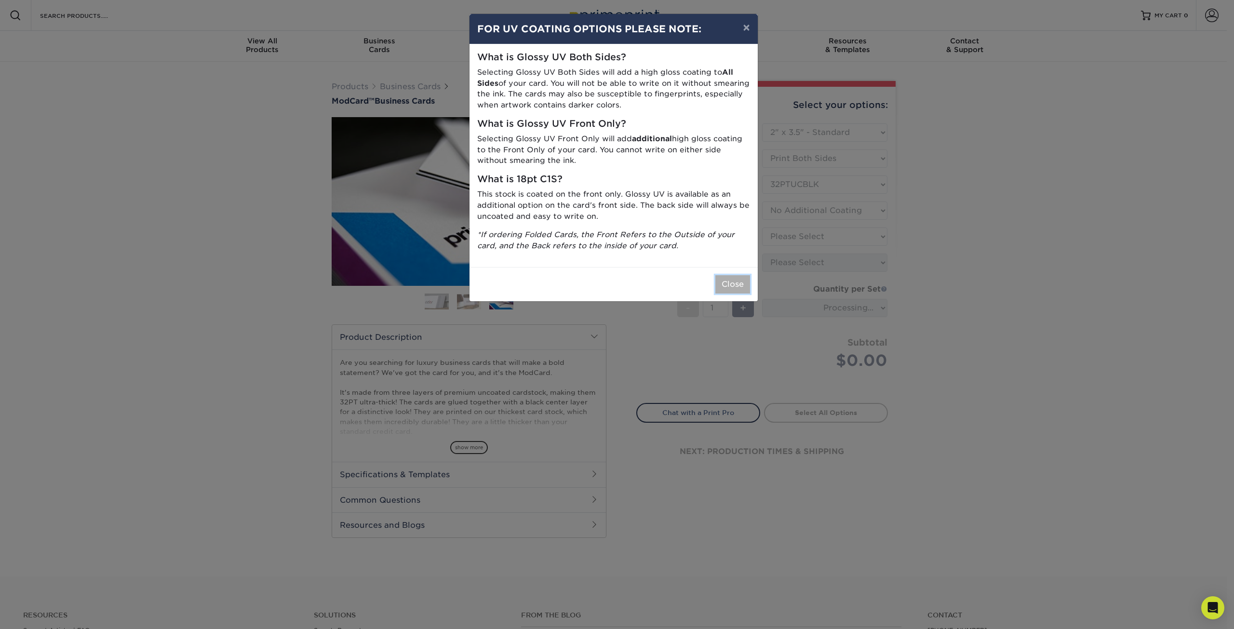
click at [741, 283] on button "Close" at bounding box center [732, 284] width 35 height 18
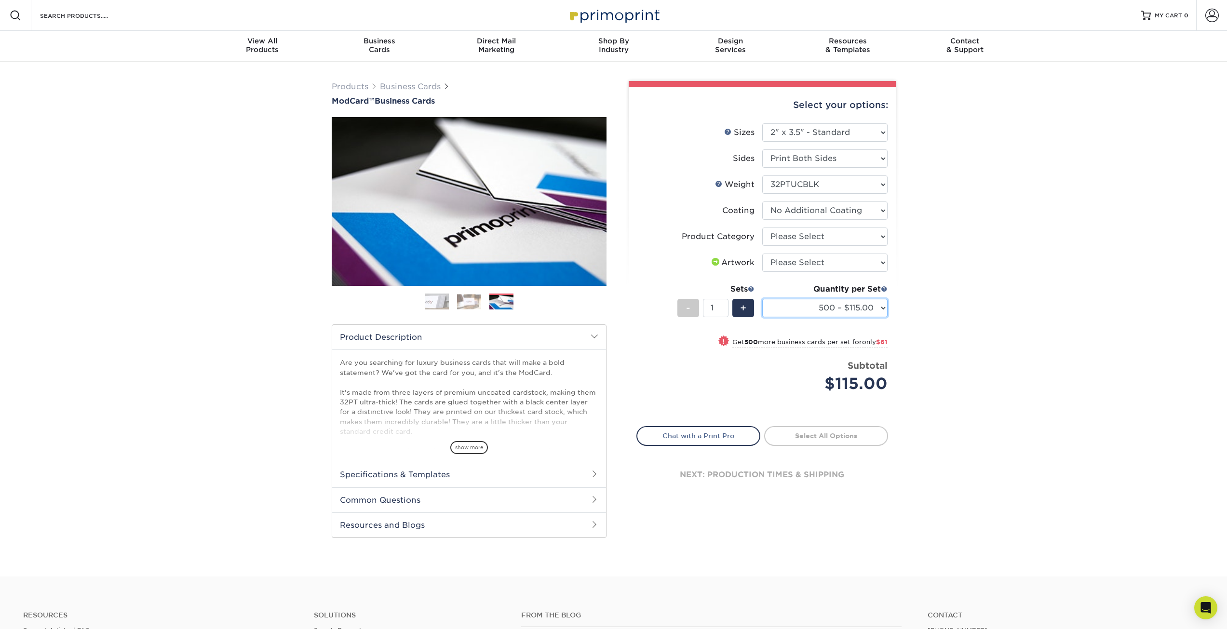
click at [874, 307] on select "500 – $115.00 1000 – $176.00" at bounding box center [824, 308] width 125 height 18
click at [935, 297] on div "Products Business Cards ModCard™ Business Cards Previous Next" at bounding box center [613, 319] width 1227 height 515
click at [474, 305] on img at bounding box center [469, 301] width 24 height 15
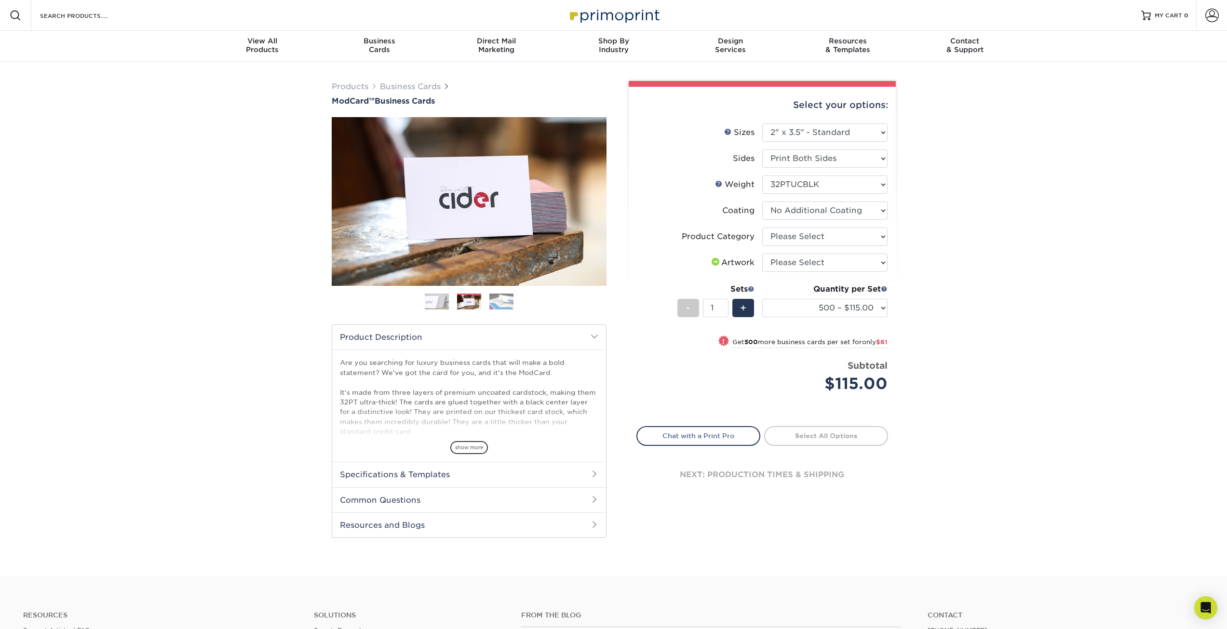
click at [433, 303] on img at bounding box center [437, 302] width 24 height 24
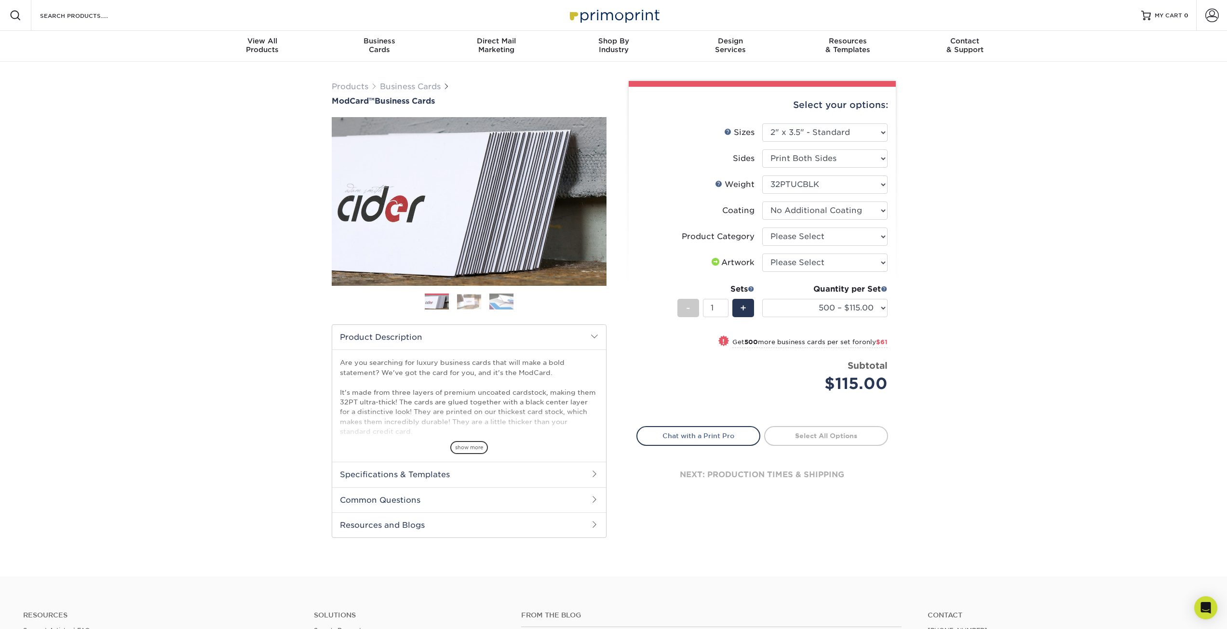
click at [469, 298] on img at bounding box center [469, 301] width 24 height 15
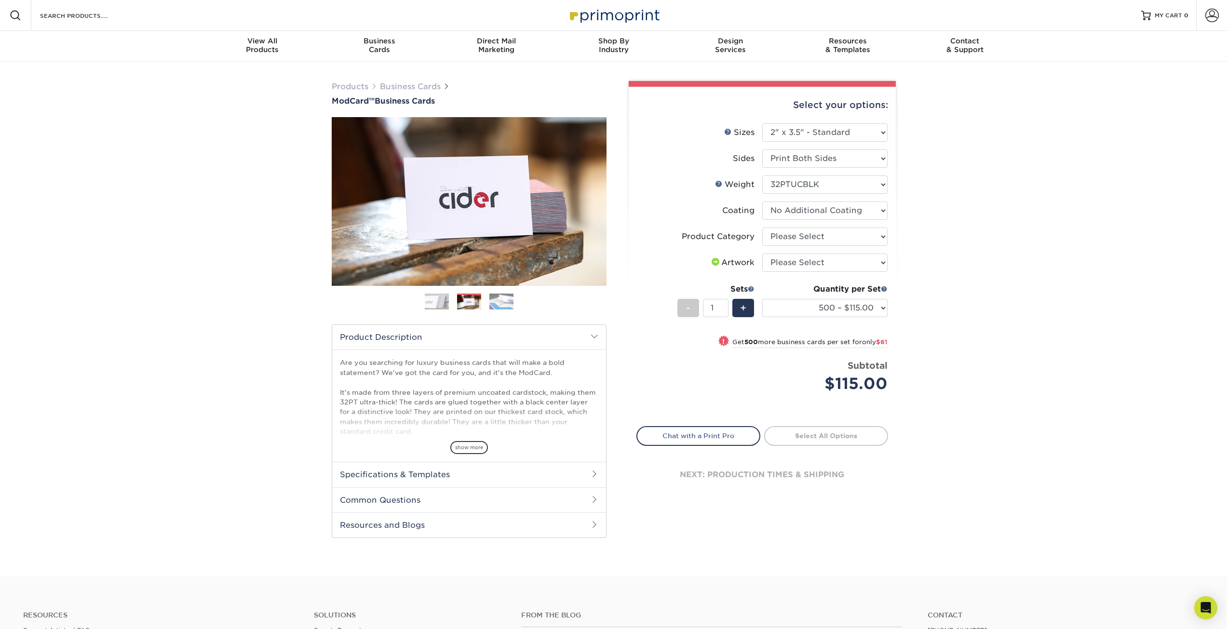
click at [510, 293] on div "Previous Next" at bounding box center [469, 217] width 275 height 200
click at [510, 297] on img at bounding box center [501, 301] width 24 height 17
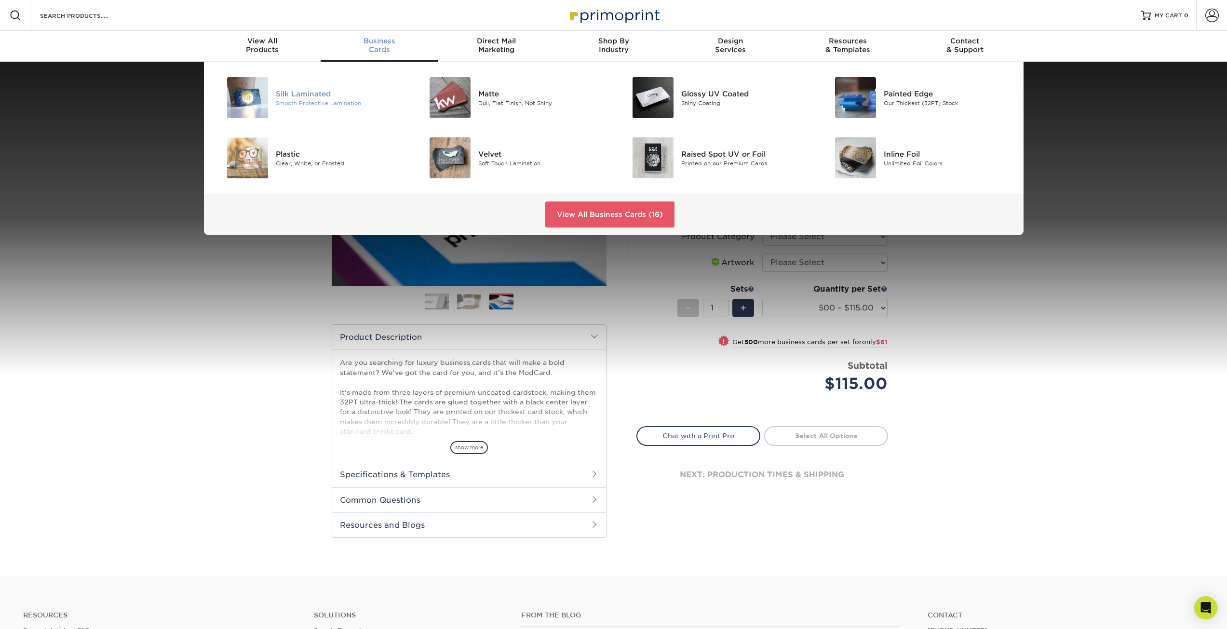
click at [254, 93] on img at bounding box center [247, 97] width 41 height 41
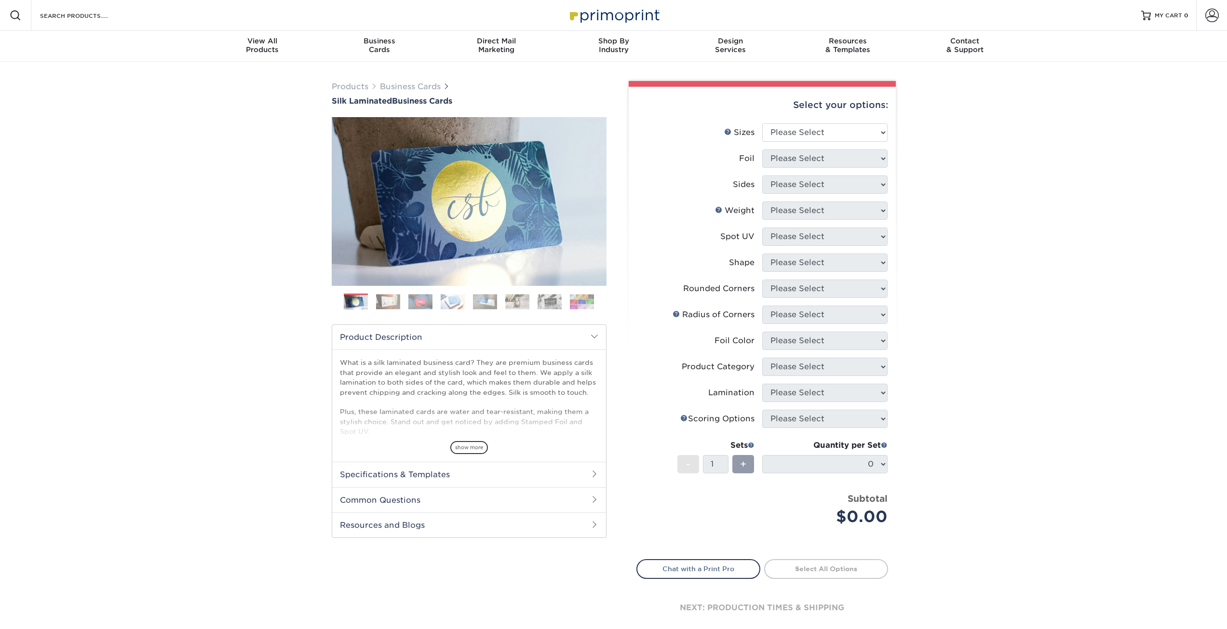
click at [383, 305] on img at bounding box center [388, 301] width 24 height 15
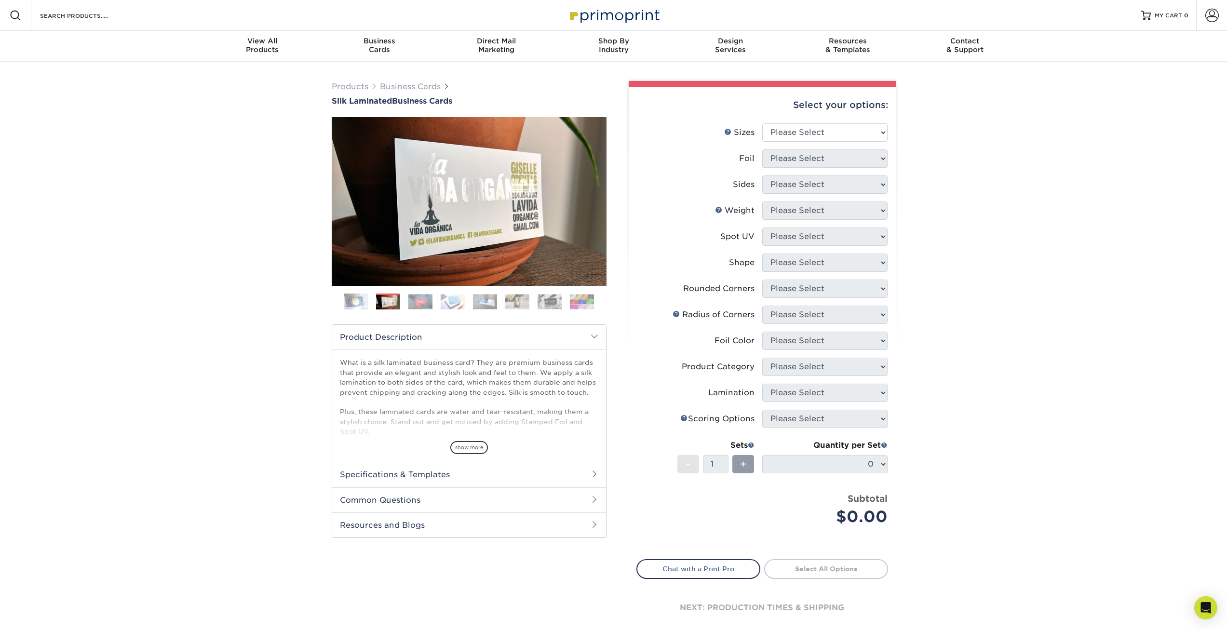
click at [423, 301] on img at bounding box center [420, 301] width 24 height 15
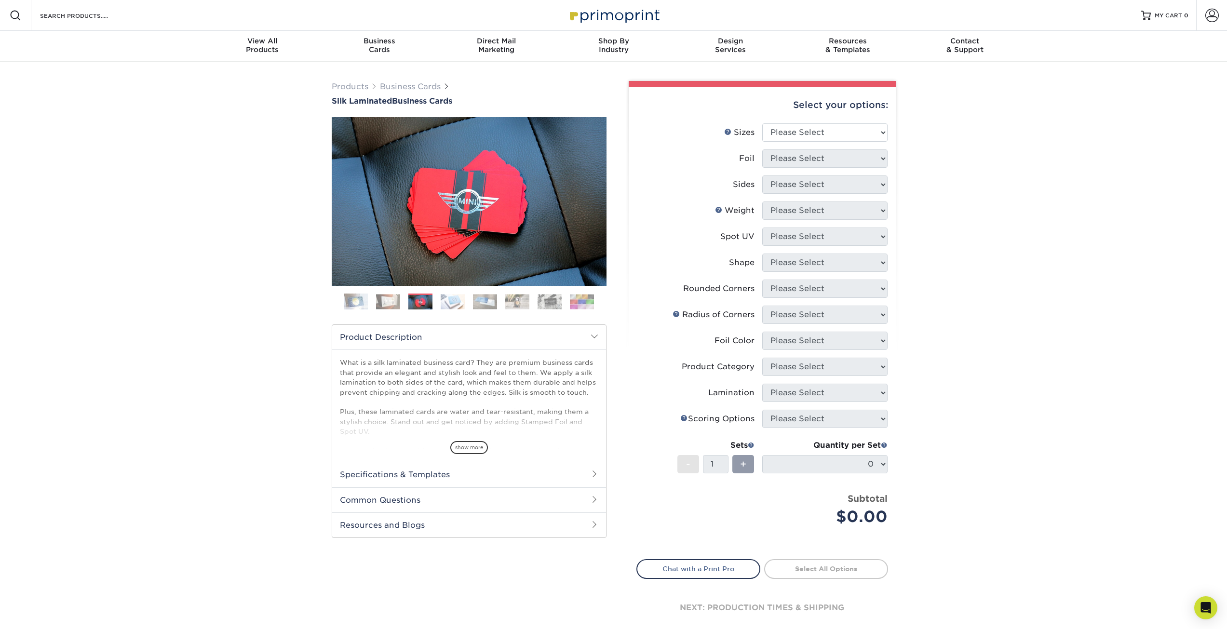
click at [457, 303] on img at bounding box center [453, 301] width 24 height 15
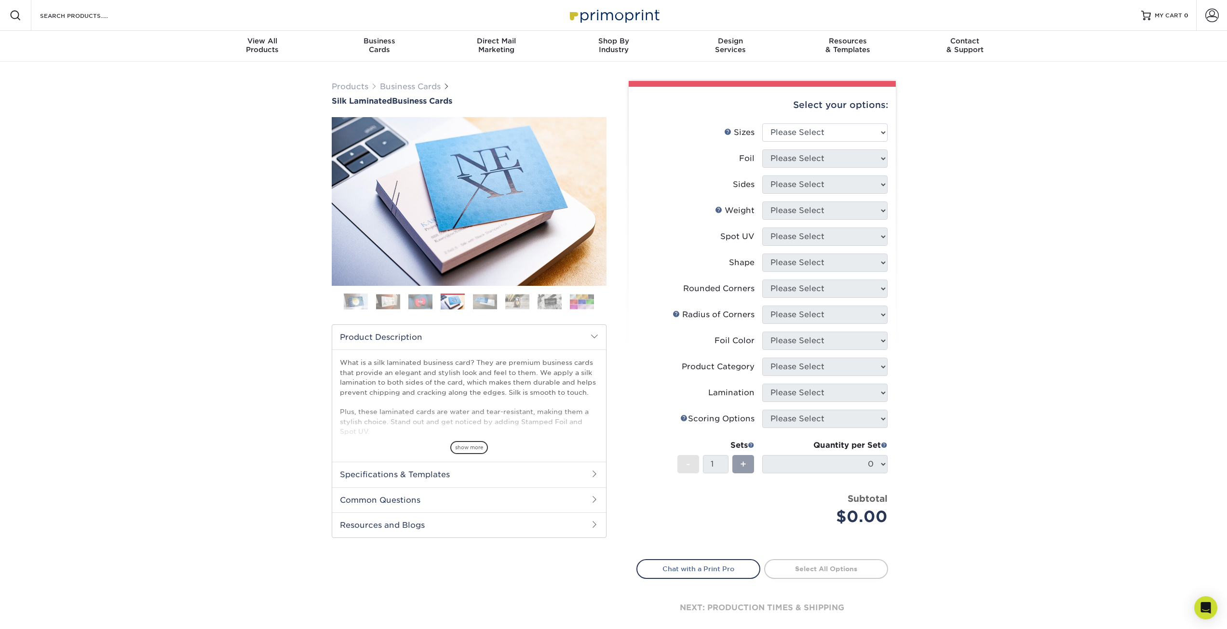
click at [485, 303] on img at bounding box center [485, 301] width 24 height 15
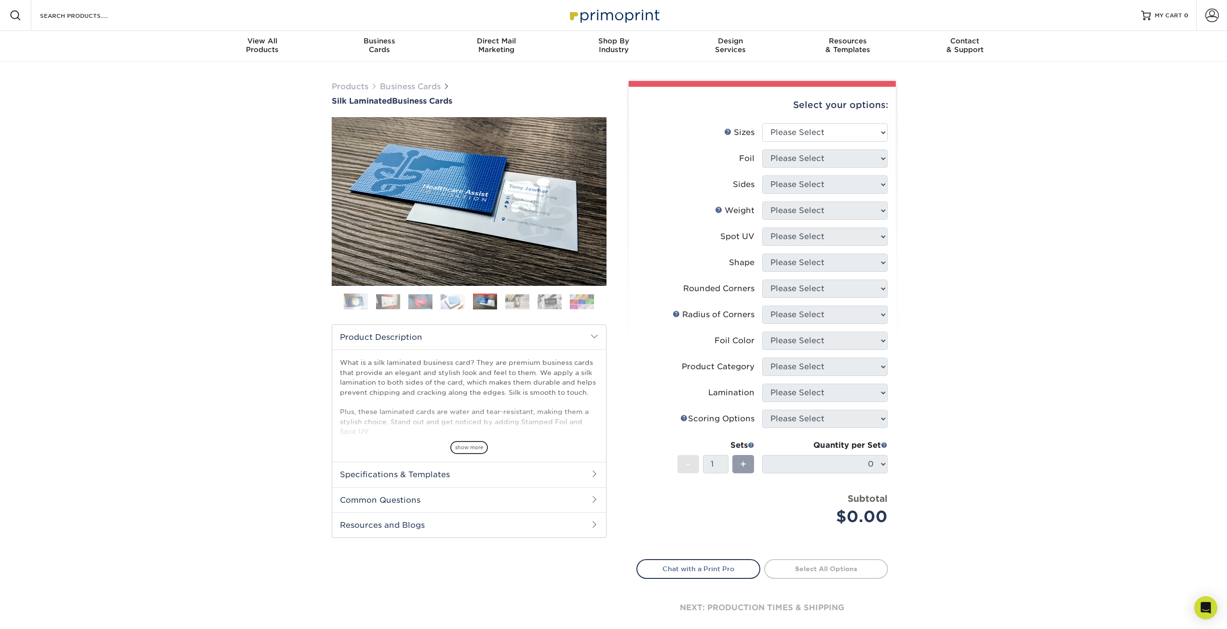
click at [505, 302] on img at bounding box center [517, 301] width 24 height 15
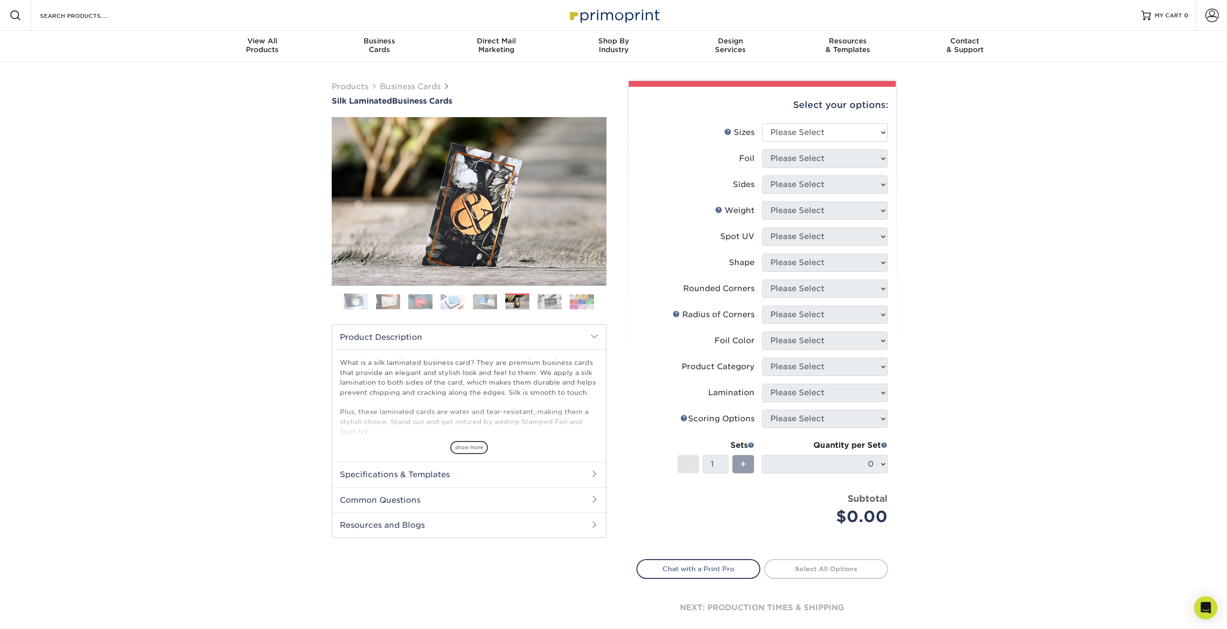
click at [546, 301] on img at bounding box center [550, 301] width 24 height 15
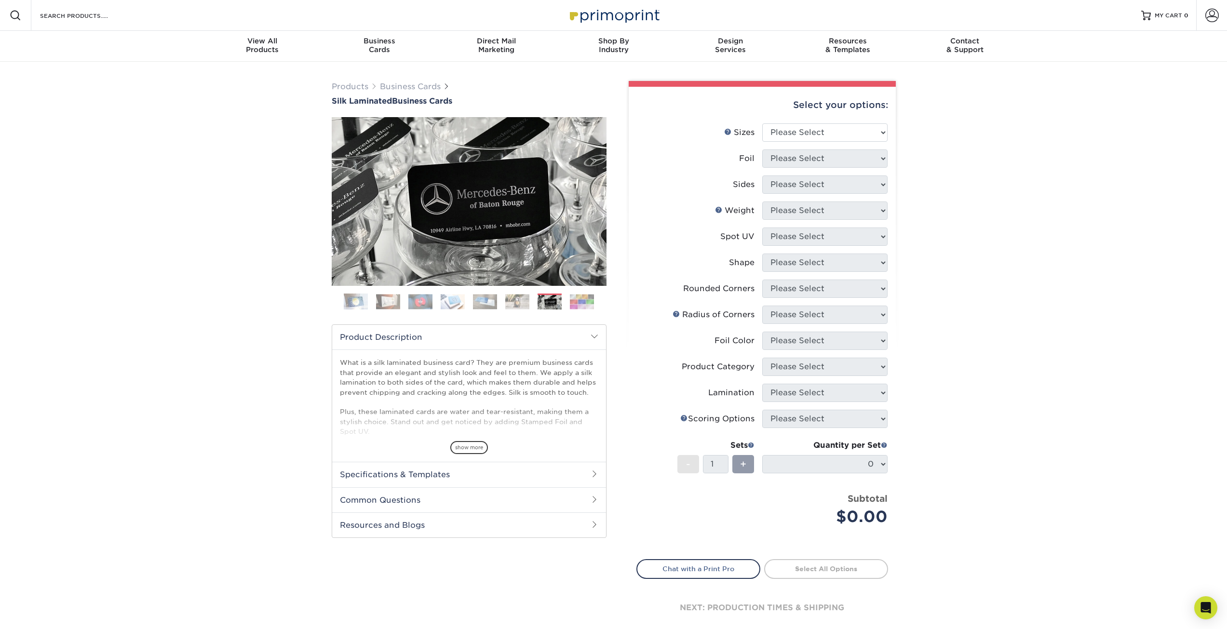
click at [588, 301] on img at bounding box center [582, 301] width 24 height 15
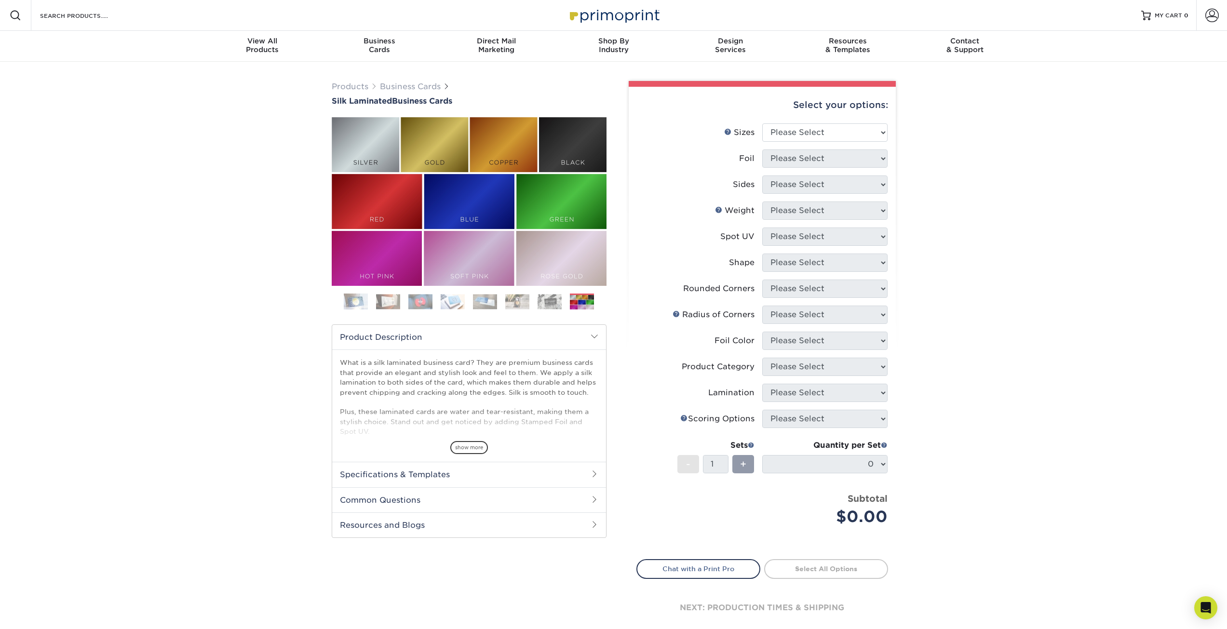
click at [547, 301] on img at bounding box center [550, 301] width 24 height 15
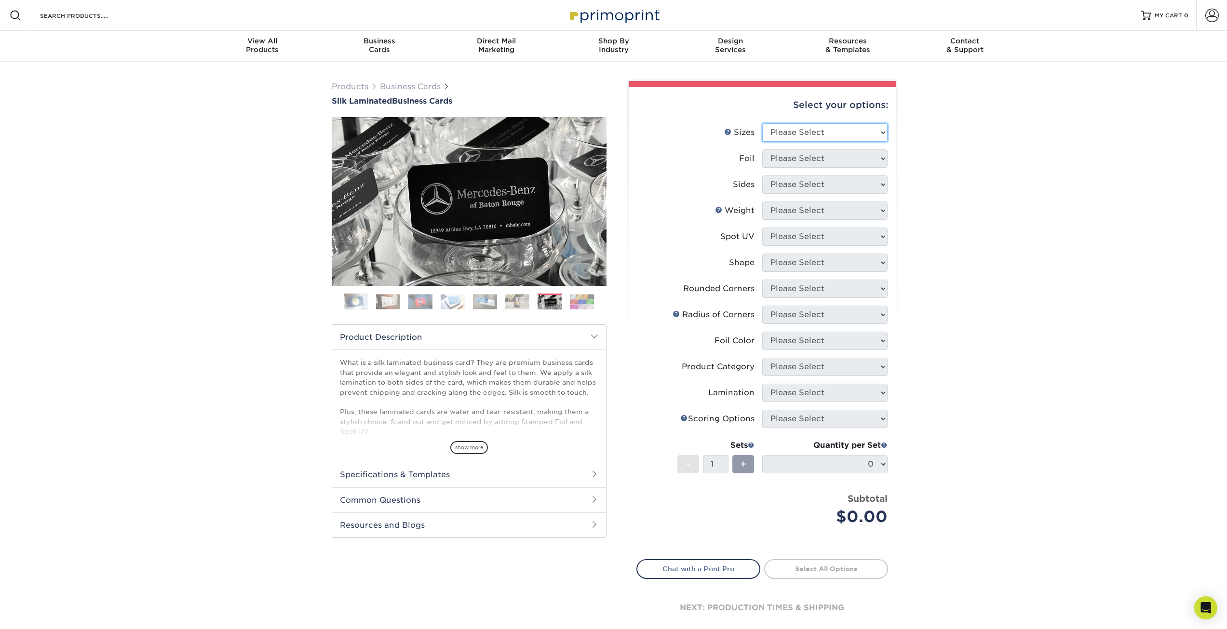
click at [850, 132] on select "Please Select 1.5" x 3.5" - Mini 1.75" x 3.5" - Mini 2" x 2" - Square 2" x 3" -…" at bounding box center [824, 132] width 125 height 18
select select "2.00x3.50"
click at [762, 123] on select "Please Select 1.5" x 3.5" - Mini 1.75" x 3.5" - Mini 2" x 2" - Square 2" x 3" -…" at bounding box center [824, 132] width 125 height 18
click at [851, 158] on select "Please Select Yes No" at bounding box center [824, 158] width 125 height 18
select select "0"
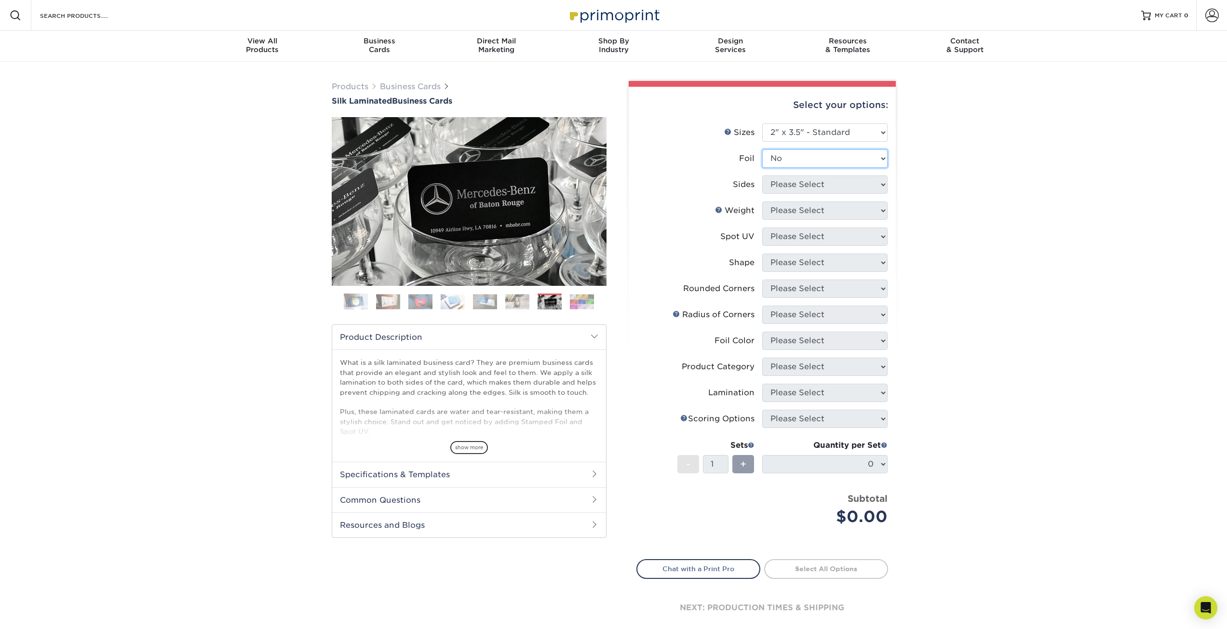
click at [762, 149] on select "Please Select Yes No" at bounding box center [824, 158] width 125 height 18
click at [844, 183] on select "Please Select Print Both Sides Print Front Only" at bounding box center [824, 184] width 125 height 18
select select "13abbda7-1d64-4f25-8bb2-c179b224825d"
click at [762, 175] on select "Please Select Print Both Sides Print Front Only" at bounding box center [824, 184] width 125 height 18
click at [828, 211] on select "Please Select 16PT" at bounding box center [824, 211] width 125 height 18
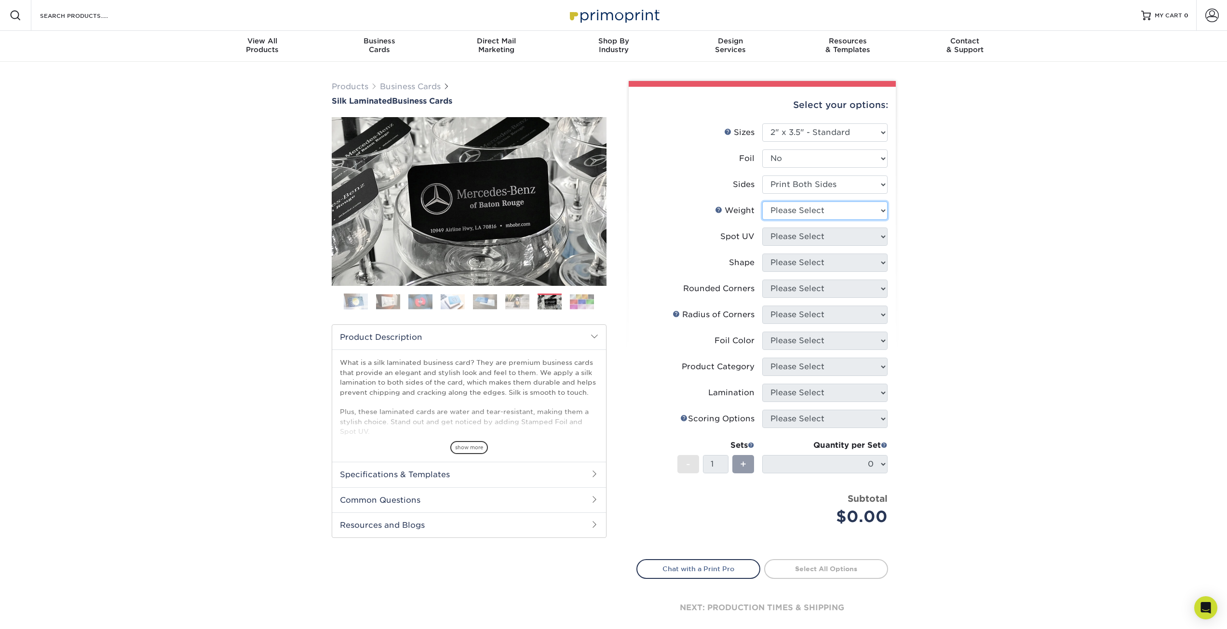
select select "16PT"
click at [762, 202] on select "Please Select 16PT" at bounding box center [824, 211] width 125 height 18
click at [862, 238] on select "Please Select No Spot UV Front and Back (Both Sides) Front Only Back Only" at bounding box center [824, 237] width 125 height 18
select select "3"
click at [762, 228] on select "Please Select No Spot UV Front and Back (Both Sides) Front Only Back Only" at bounding box center [824, 237] width 125 height 18
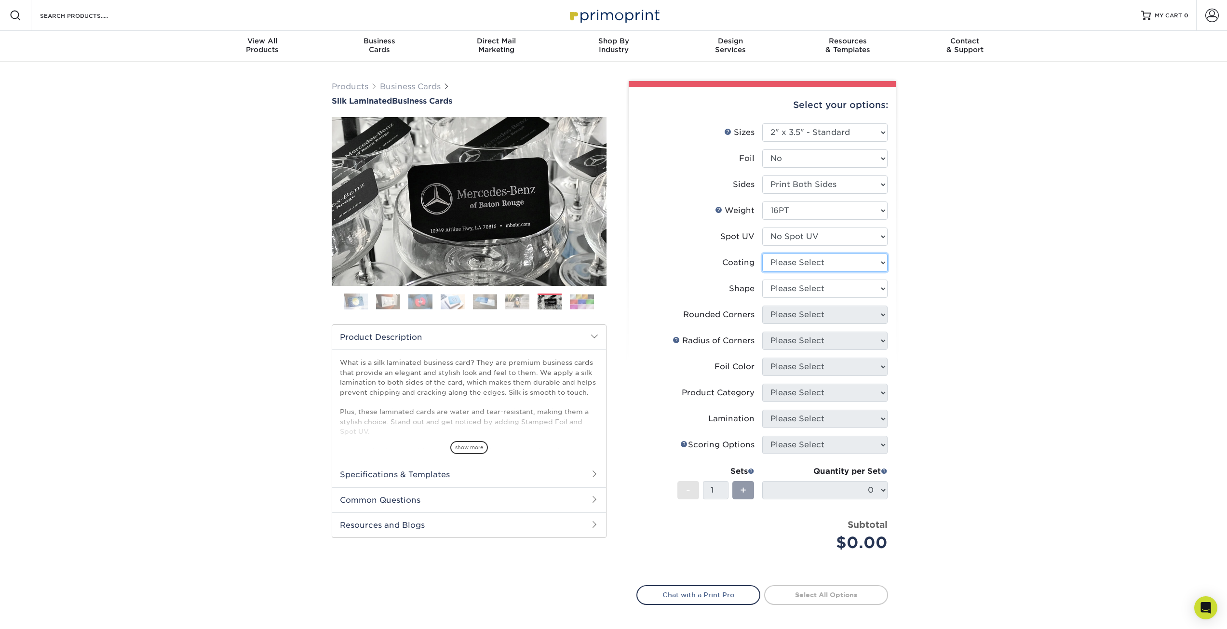
click at [830, 257] on select at bounding box center [824, 263] width 125 height 18
select select "3e7618de-abca-4bda-9f97-8b9129e913d8"
click at [762, 254] on select at bounding box center [824, 263] width 125 height 18
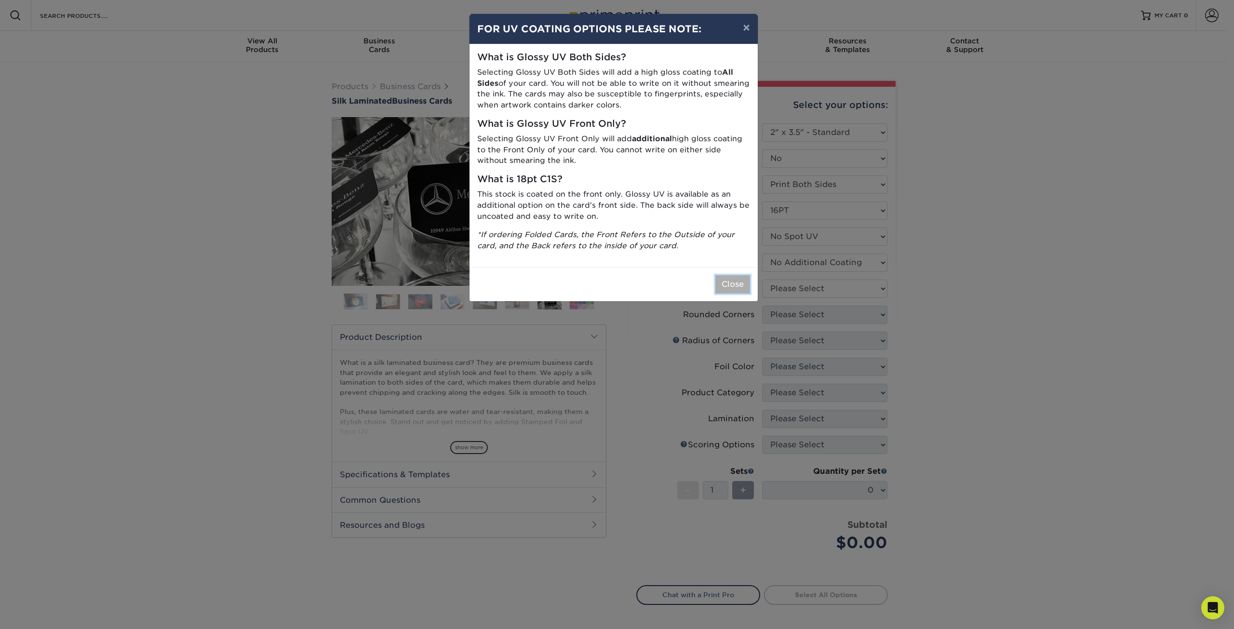
click at [732, 283] on button "Close" at bounding box center [732, 284] width 35 height 18
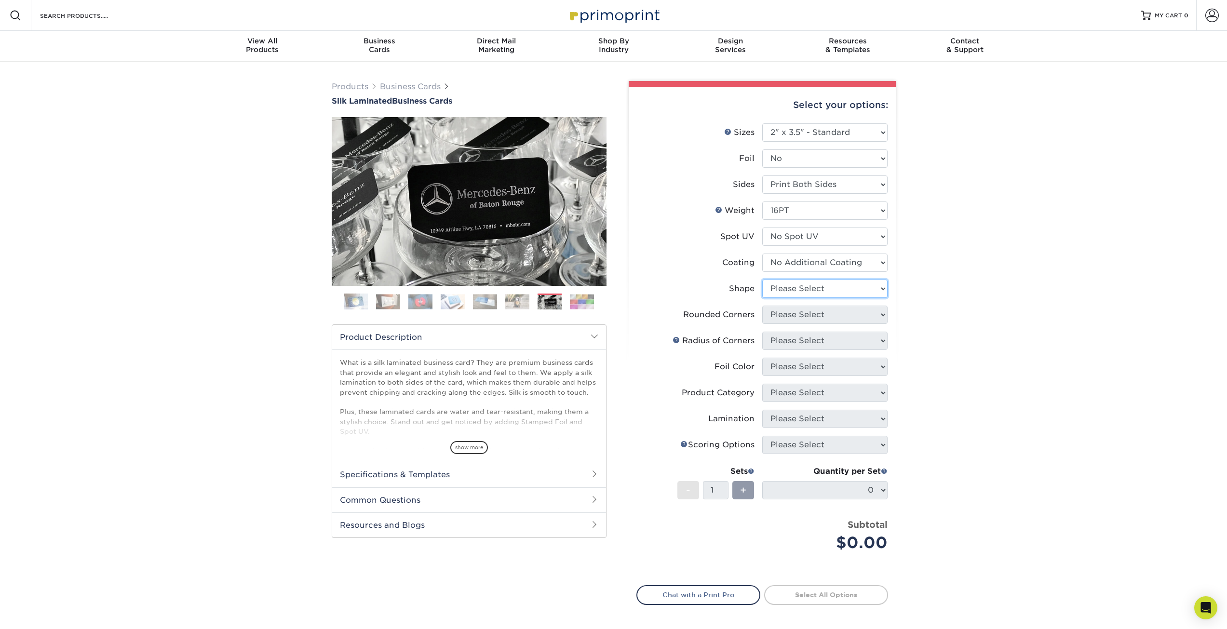
click at [790, 288] on select "Please Select Standard Oval" at bounding box center [824, 289] width 125 height 18
select select "standard"
click at [762, 280] on select "Please Select Standard Oval" at bounding box center [824, 289] width 125 height 18
click at [828, 316] on select "Please Select Yes - Round 2 Corners Yes - Round 4 Corners No" at bounding box center [824, 315] width 125 height 18
select select "7672df9e-0e0a-464d-8e1f-920c575e4da3"
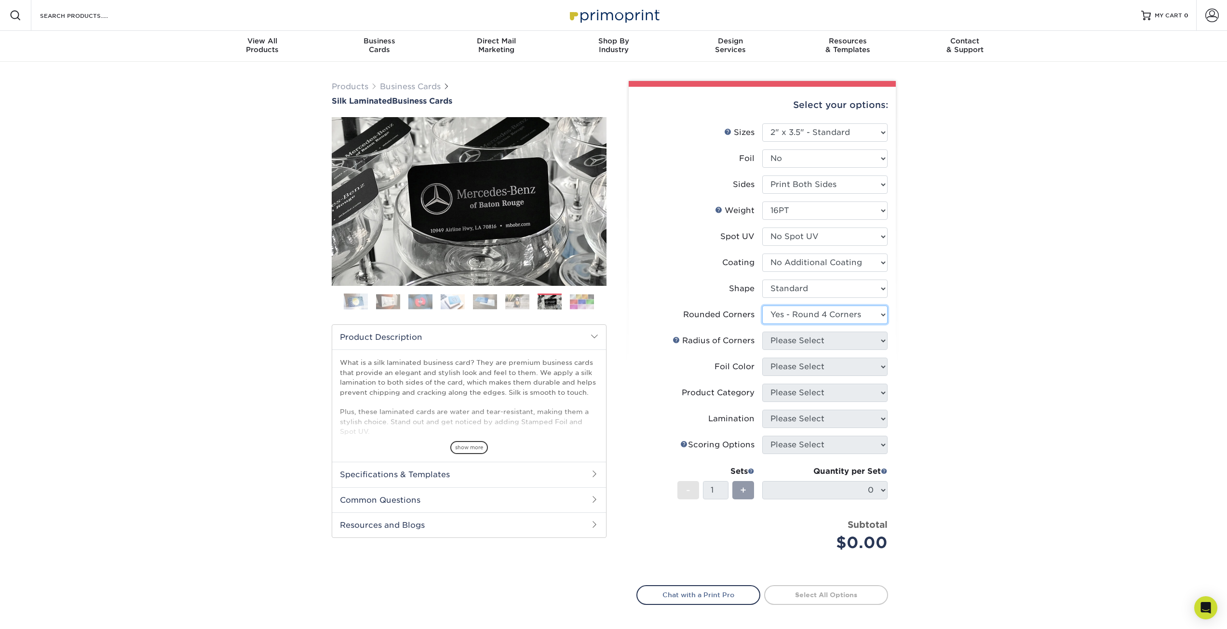
click at [762, 306] on select "Please Select Yes - Round 2 Corners Yes - Round 4 Corners No" at bounding box center [824, 315] width 125 height 18
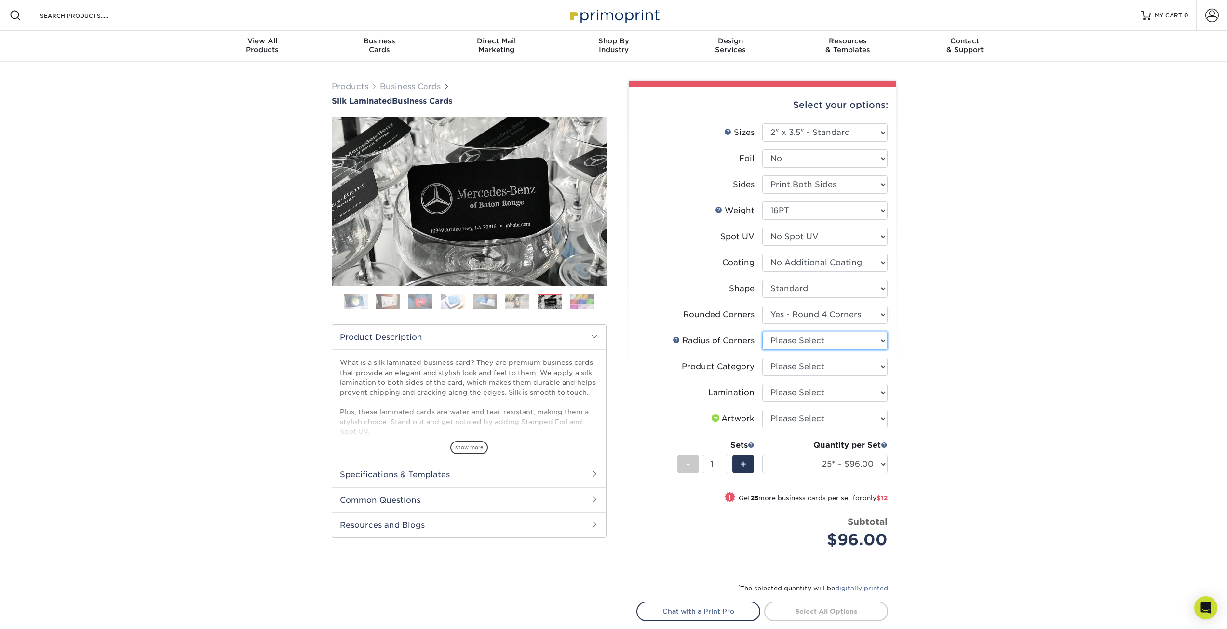
click at [807, 343] on select "Please Select Rounded 1/8" Rounded 1/4"" at bounding box center [824, 341] width 125 height 18
select select "589680c7-ee9a-431b-9d12-d7aeb1386a97"
click at [762, 332] on select "Please Select Rounded 1/8" Rounded 1/4"" at bounding box center [824, 341] width 125 height 18
click at [796, 363] on select "Please Select Business Cards" at bounding box center [824, 367] width 125 height 18
select select "3b5148f1-0588-4f88-a218-97bcfdce65c1"
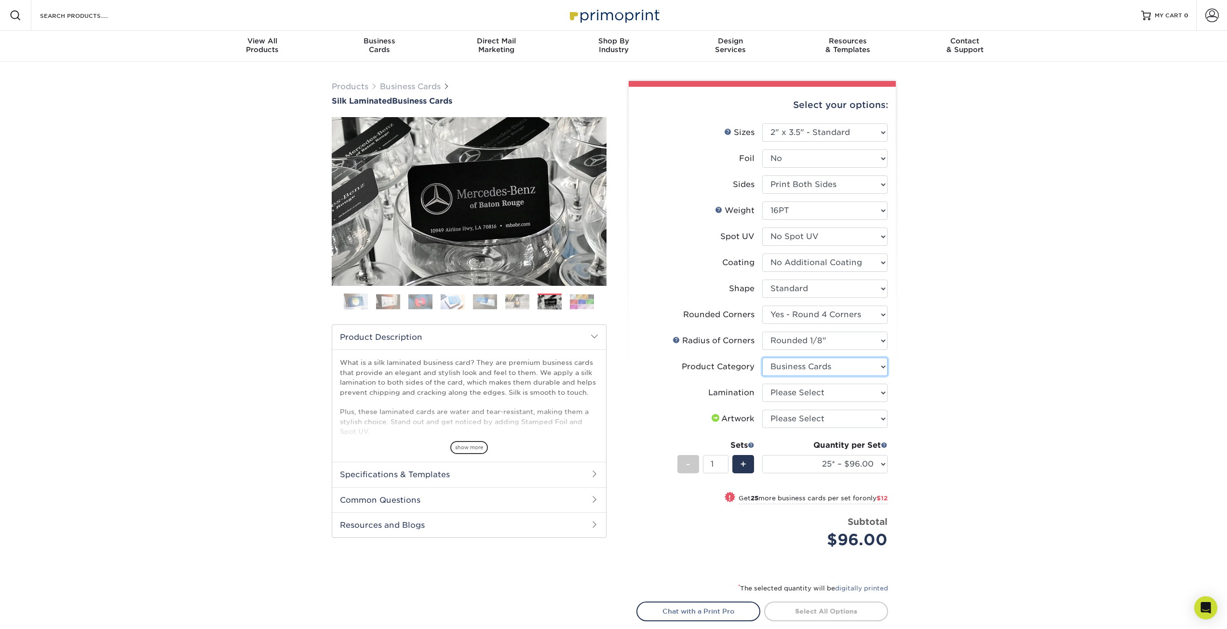
click at [762, 358] on select "Please Select Business Cards" at bounding box center [824, 367] width 125 height 18
click at [842, 395] on select "Please Select Silk" at bounding box center [824, 393] width 125 height 18
select select "ccacb42f-45f7-42d3-bbd3-7c8421cf37f0"
click at [762, 384] on select "Please Select Silk" at bounding box center [824, 393] width 125 height 18
click at [881, 463] on select "25* – $96.00 50* – $108.00 75* – $120.00 100* – $128.00 250* – $136.00 500 – $1…" at bounding box center [824, 464] width 125 height 18
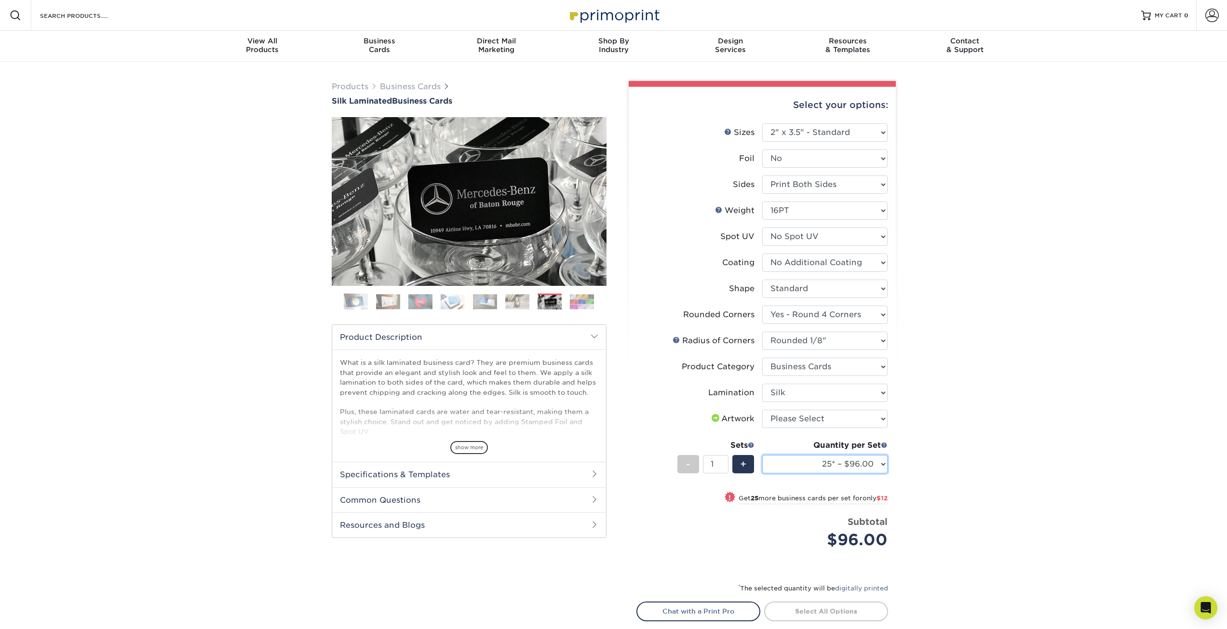
select select "500 – $140.00"
click at [762, 455] on select "25* – $96.00 50* – $108.00 75* – $120.00 100* – $128.00 250* – $136.00 500 – $1…" at bounding box center [824, 464] width 125 height 18
click at [840, 468] on select "25* – $96.00 50* – $108.00 75* – $120.00 100* – $128.00 250* – $136.00 500 – $1…" at bounding box center [824, 464] width 125 height 18
click at [913, 462] on div "Products Business Cards Silk Laminated Business Cards Previous Next" at bounding box center [613, 378] width 1227 height 633
click at [512, 522] on h2 "Resources and Blogs" at bounding box center [469, 524] width 274 height 25
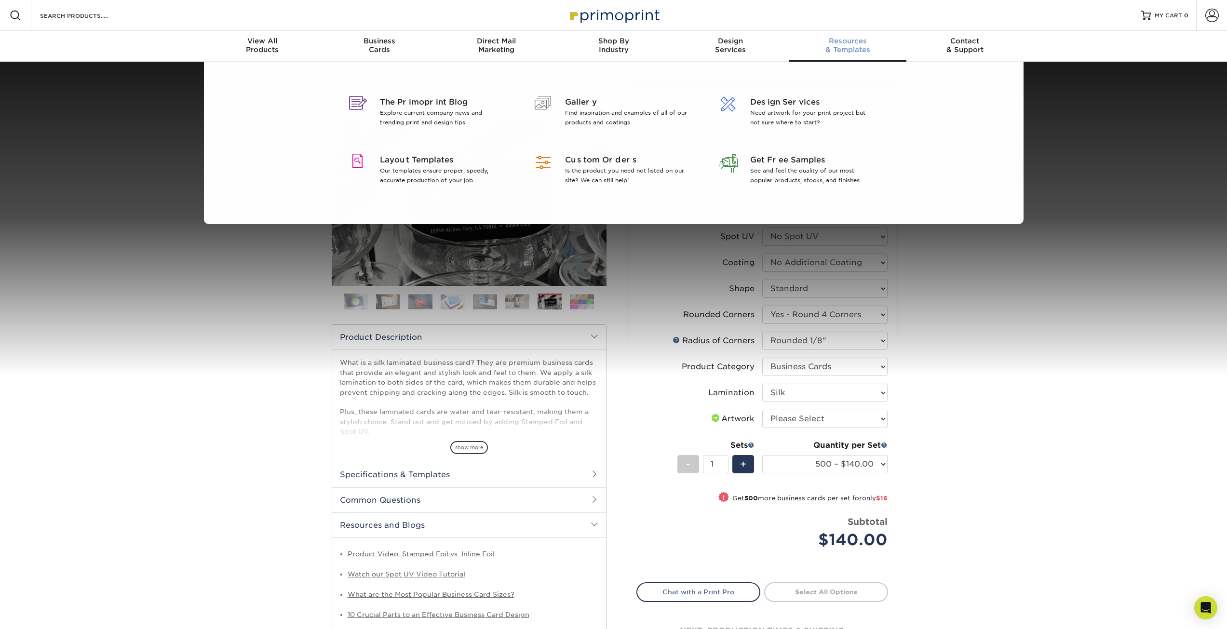
click at [860, 47] on div "Resources & Templates" at bounding box center [847, 45] width 117 height 17
click at [404, 166] on p "Our templates ensure proper, speedy, accurate production of your job." at bounding box center [442, 175] width 125 height 19
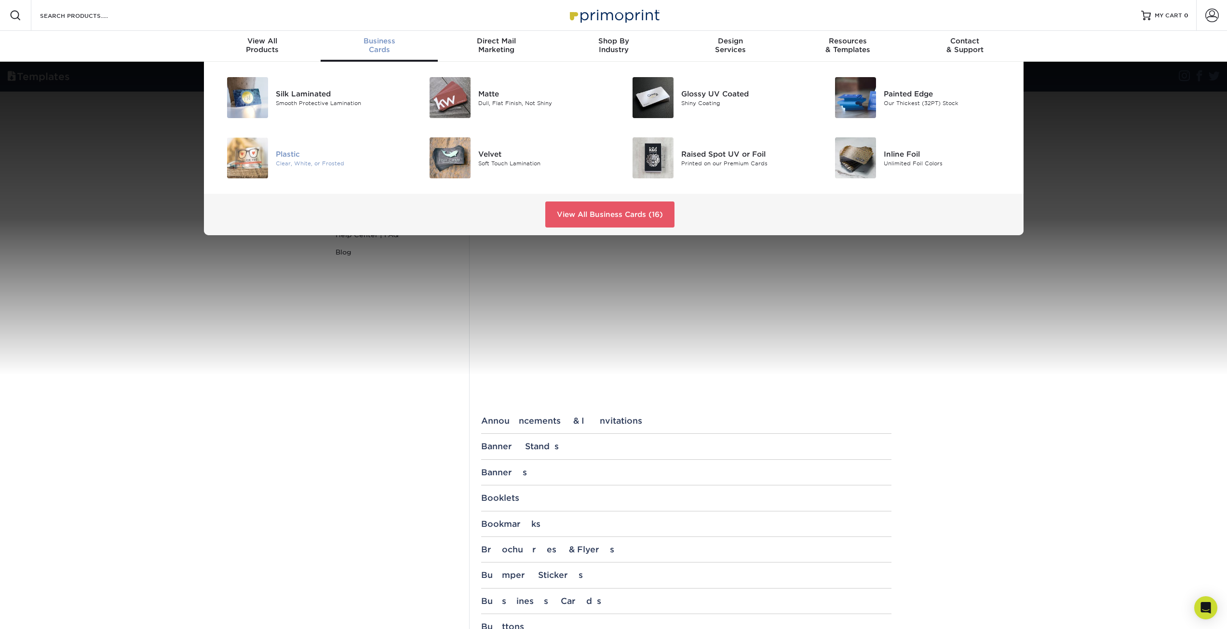
click at [302, 158] on div "Plastic" at bounding box center [340, 153] width 128 height 11
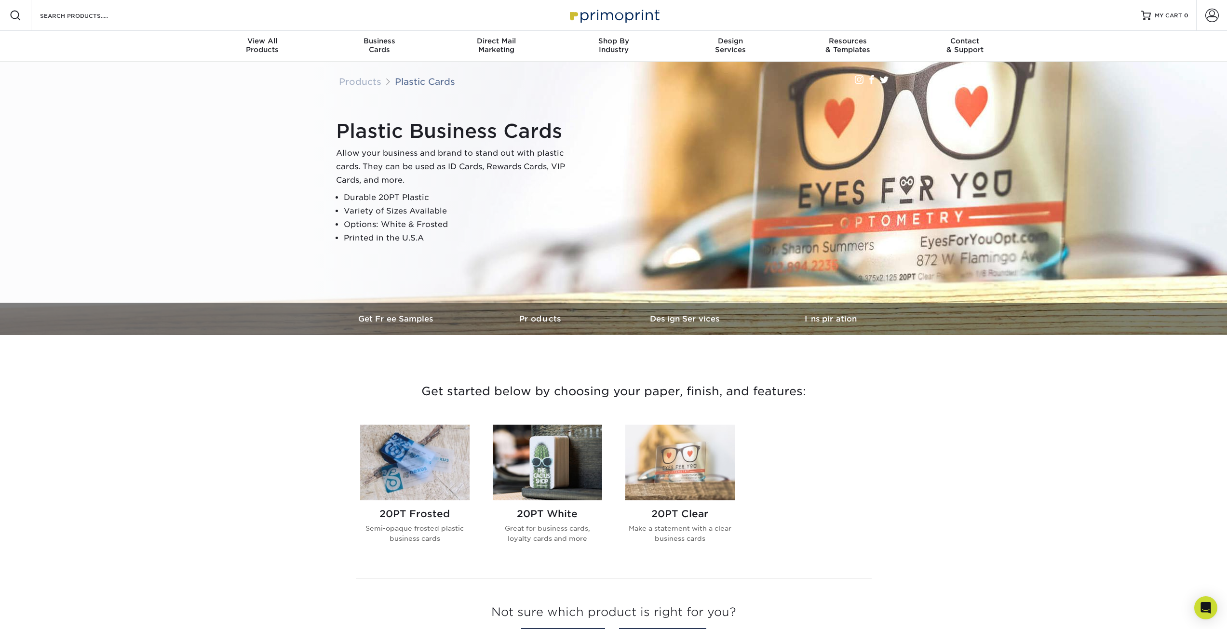
click at [551, 454] on img at bounding box center [547, 463] width 109 height 76
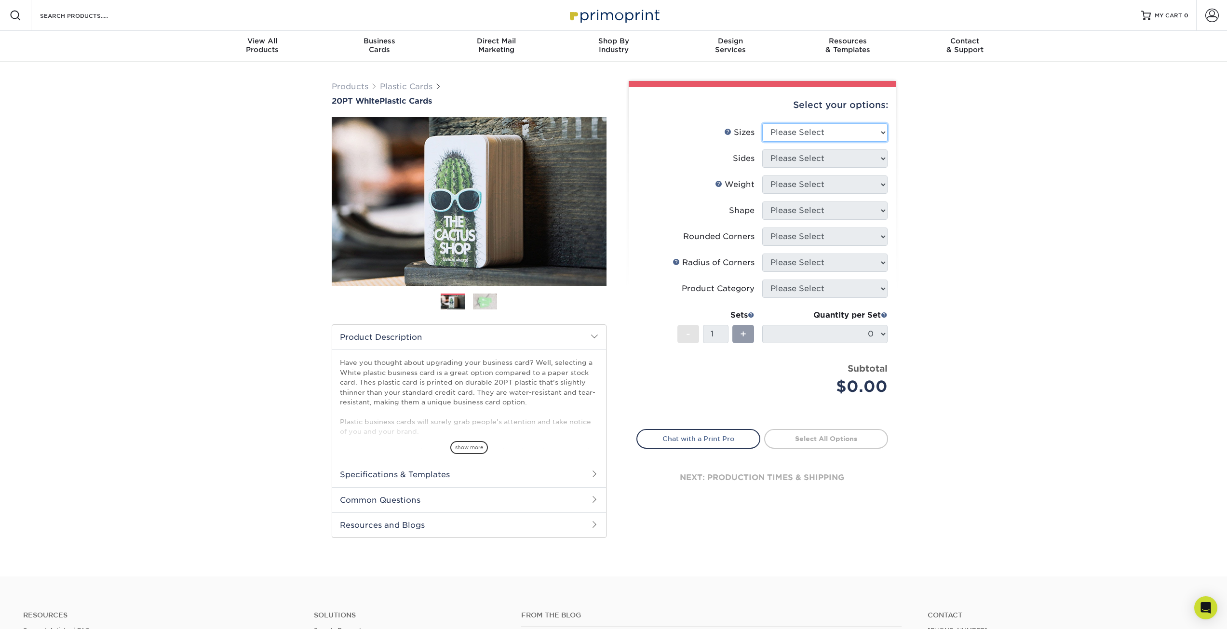
click at [839, 135] on select "Please Select 2" x 3.5" 2" x 8" 2.12" x 3.375" 2.5" x 2.5" 4.25" x 6"" at bounding box center [824, 132] width 125 height 18
select select "2.00x3.50"
click at [762, 123] on select "Please Select 2" x 3.5" 2" x 8" 2.12" x 3.375" 2.5" x 2.5" 4.25" x 6"" at bounding box center [824, 132] width 125 height 18
click at [808, 158] on select "Please Select Print Both Sides Print Front Only" at bounding box center [824, 158] width 125 height 18
select select "13abbda7-1d64-4f25-8bb2-c179b224825d"
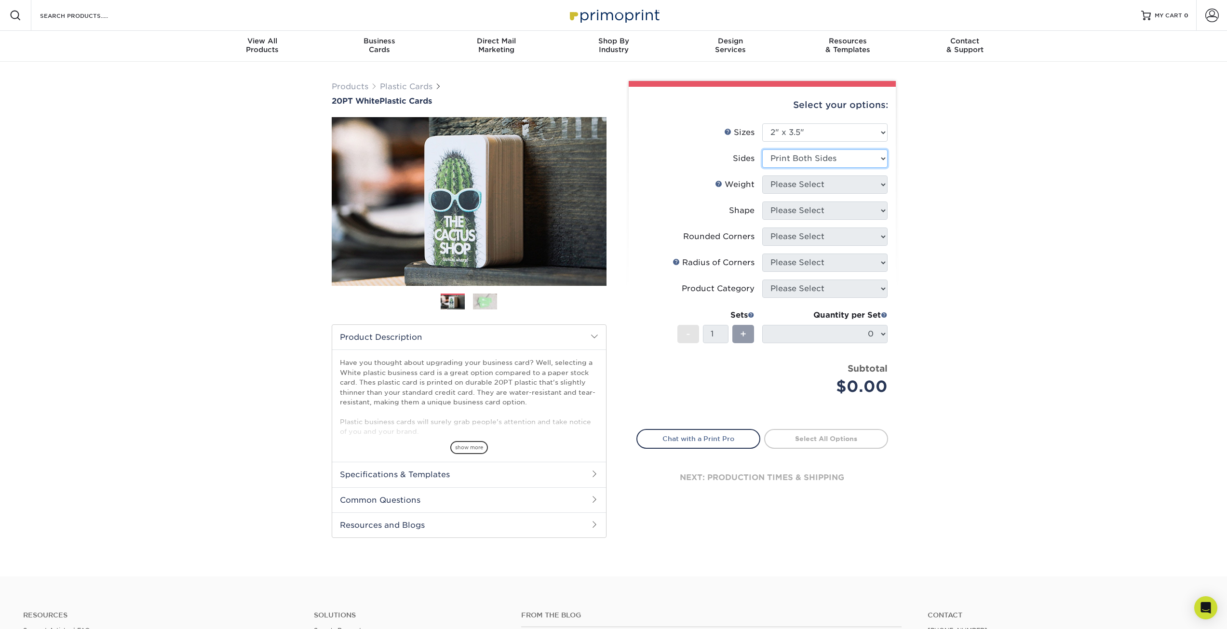
click at [762, 149] on select "Please Select Print Both Sides Print Front Only" at bounding box center [824, 158] width 125 height 18
click at [823, 185] on select "Please Select 20PT White Plastic" at bounding box center [824, 184] width 125 height 18
select select "20PT White Plastic"
click at [762, 175] on select "Please Select 20PT White Plastic" at bounding box center [824, 184] width 125 height 18
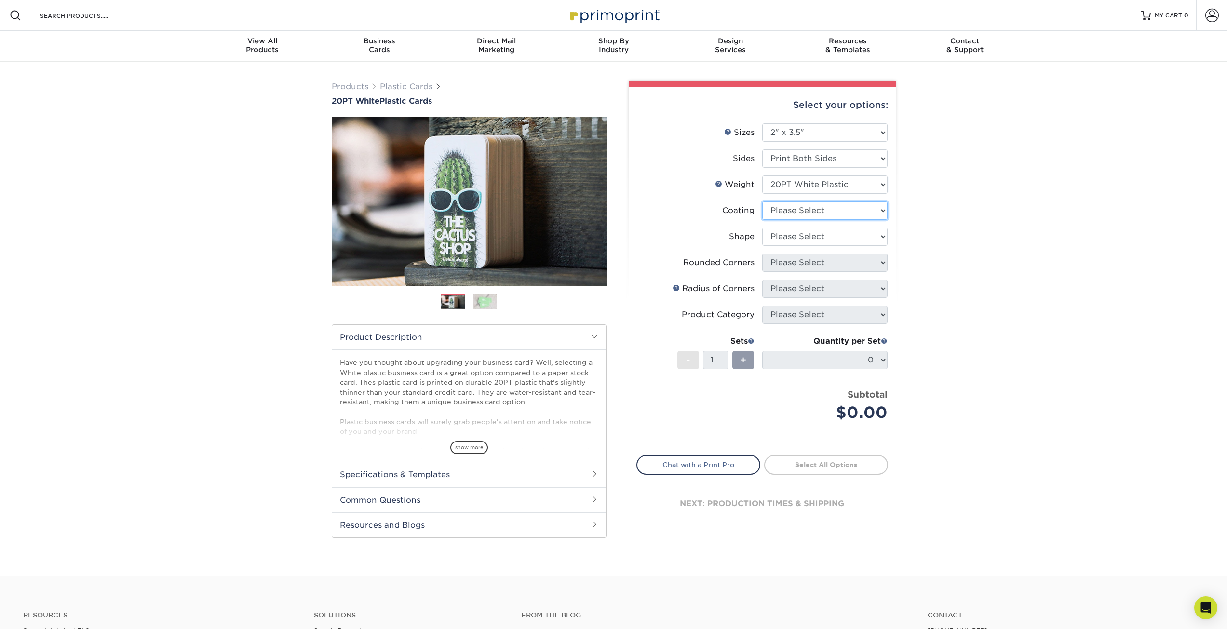
click at [814, 207] on select at bounding box center [824, 211] width 125 height 18
select select "3e7618de-abca-4bda-9f97-8b9129e913d8"
click at [762, 202] on select at bounding box center [824, 211] width 125 height 18
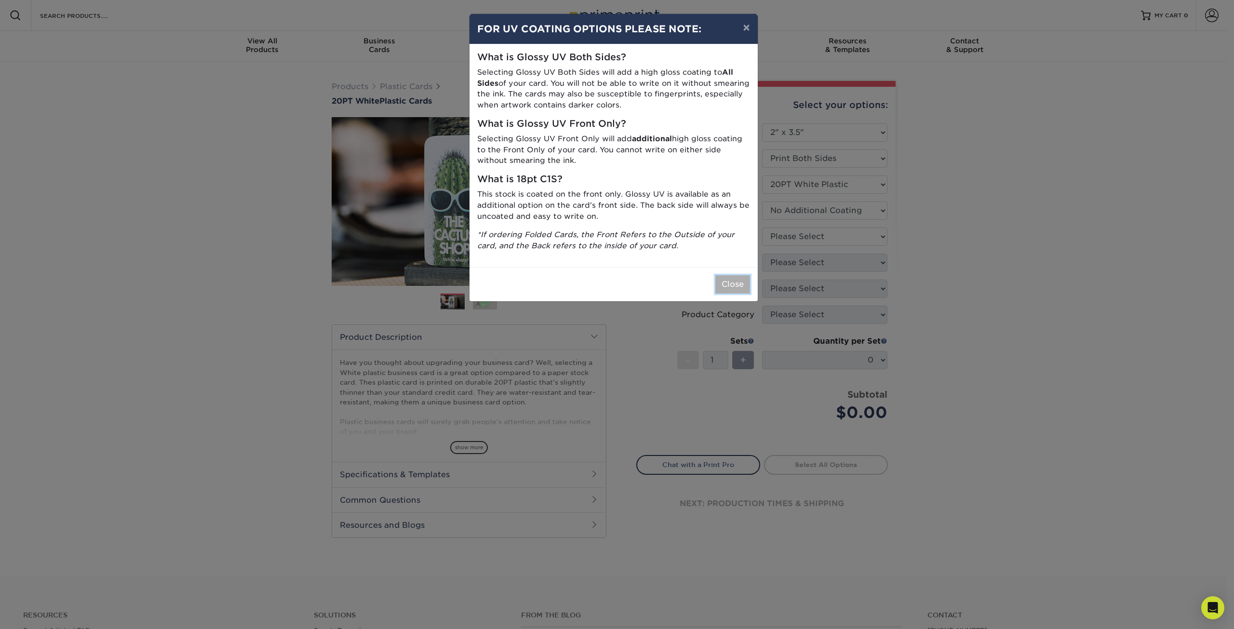
click at [728, 286] on button "Close" at bounding box center [732, 284] width 35 height 18
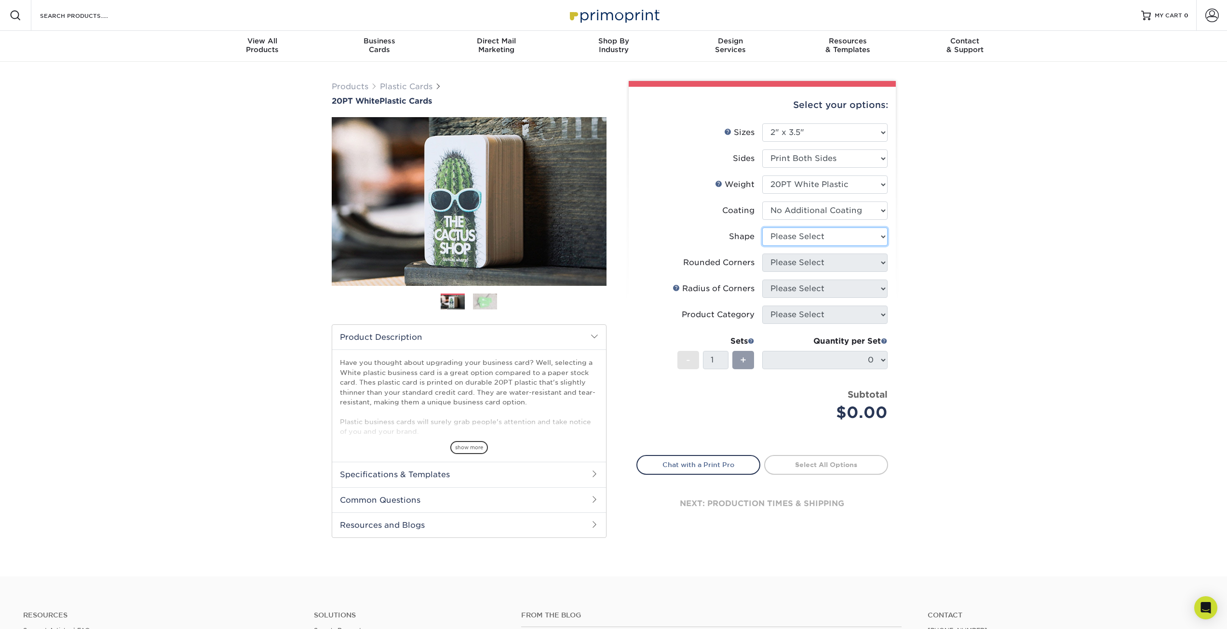
click at [811, 233] on select "Please Select Oval Standard" at bounding box center [824, 237] width 125 height 18
select select "standard"
click at [762, 228] on select "Please Select Oval Standard" at bounding box center [824, 237] width 125 height 18
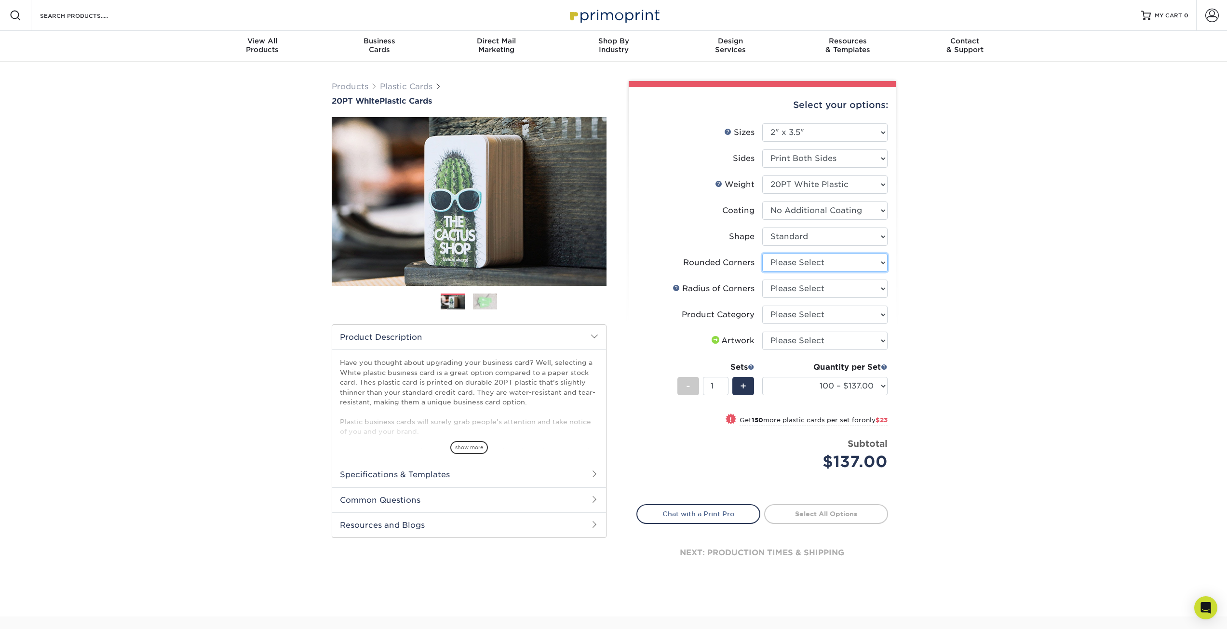
click at [883, 261] on select "Please Select Yes - Round 4 Corners" at bounding box center [824, 263] width 125 height 18
select select "7672df9e-0e0a-464d-8e1f-920c575e4da3"
click at [762, 254] on select "Please Select Yes - Round 4 Corners" at bounding box center [824, 263] width 125 height 18
click at [882, 287] on select "Please Select Rounded 1/8" Rounded 1/4"" at bounding box center [824, 289] width 125 height 18
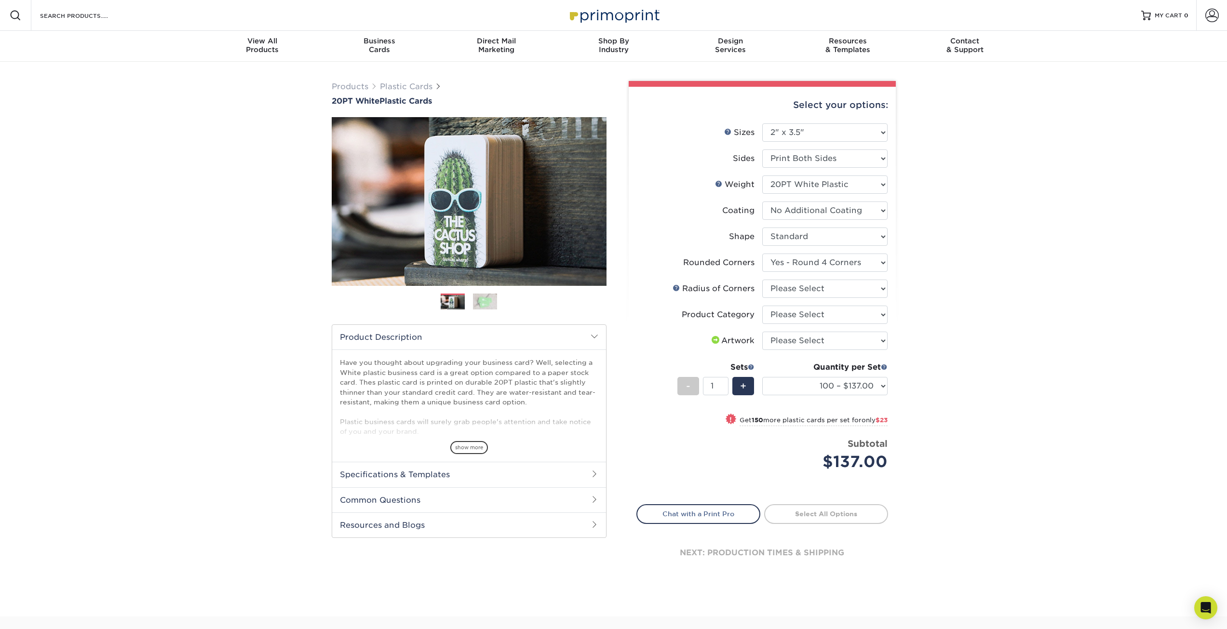
click at [940, 277] on div "Products Plastic Cards 20PT White Plastic Cards Previous Next and" at bounding box center [613, 339] width 1227 height 555
